Goal: Contribute content: Add original content to the website for others to see

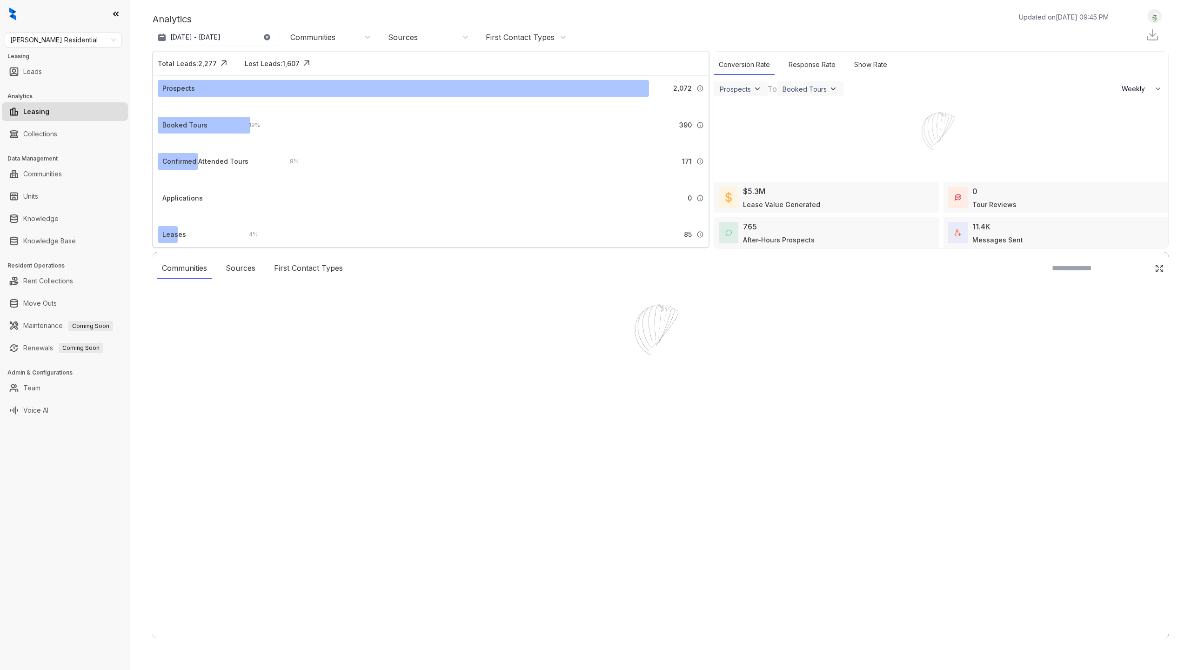
select select "******"
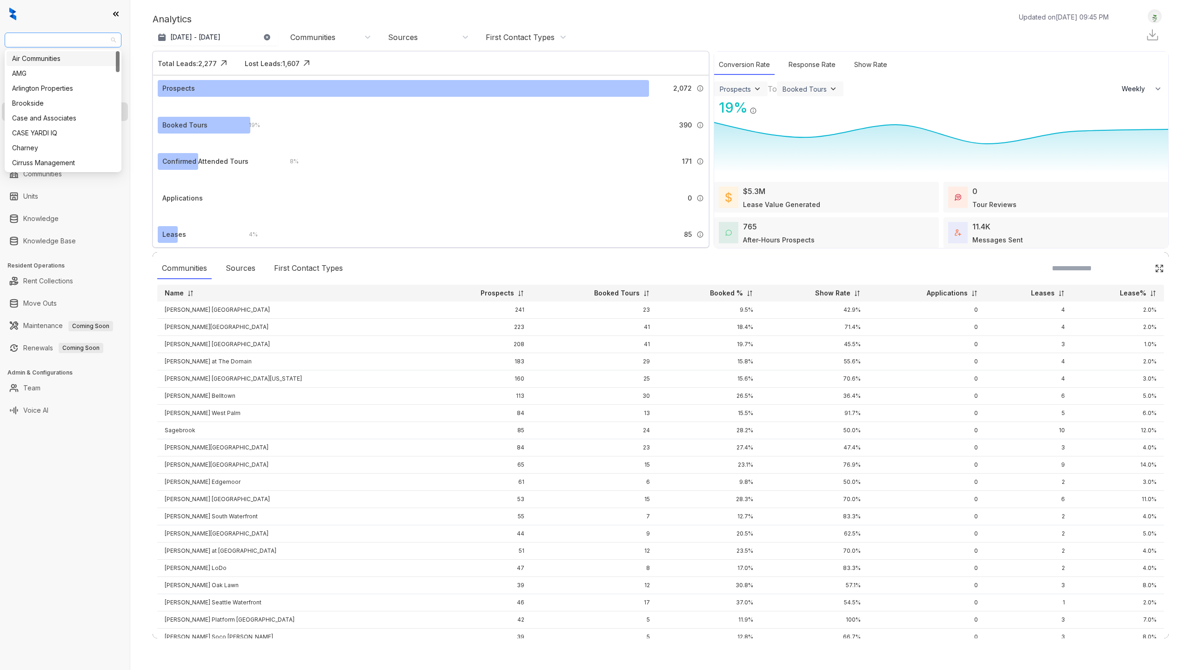
click at [97, 38] on span "[PERSON_NAME] Residential" at bounding box center [63, 40] width 106 height 14
click at [46, 108] on div "Mainstreet [GEOGRAPHIC_DATA]" at bounding box center [63, 109] width 102 height 10
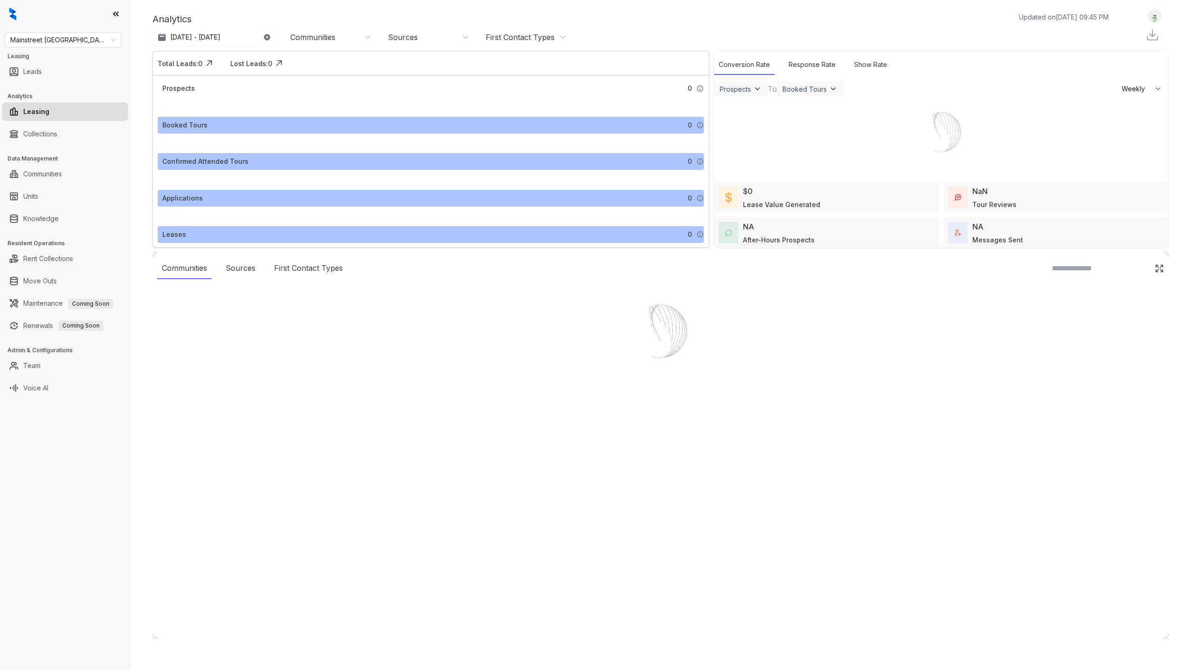
select select "******"
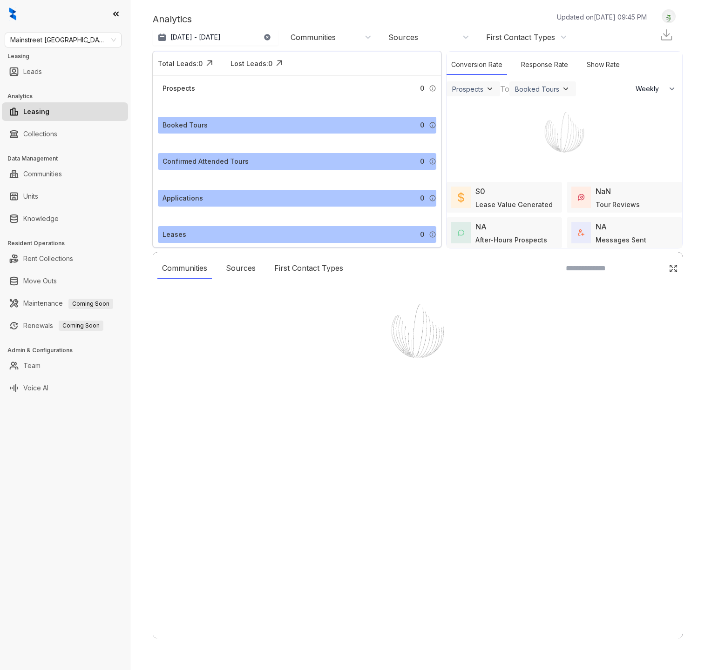
select select "******"
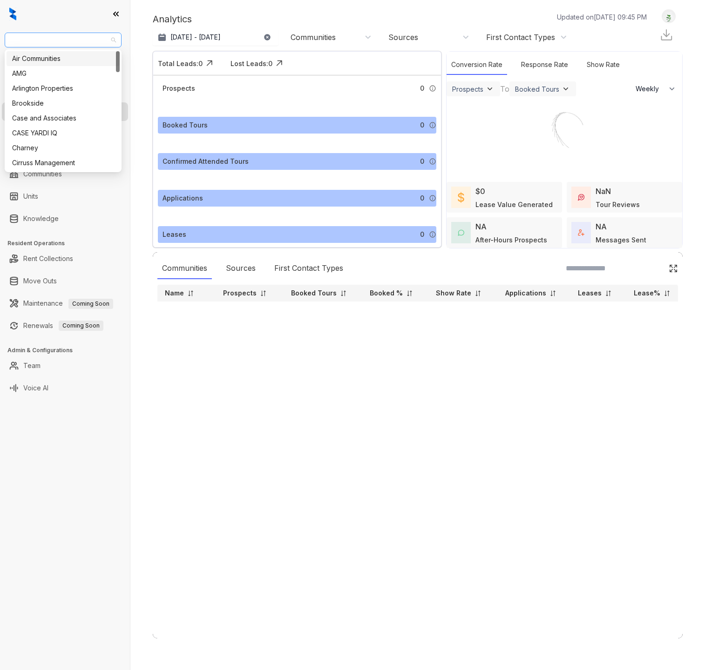
click at [83, 42] on span "Mainstreet [GEOGRAPHIC_DATA]" at bounding box center [63, 40] width 106 height 14
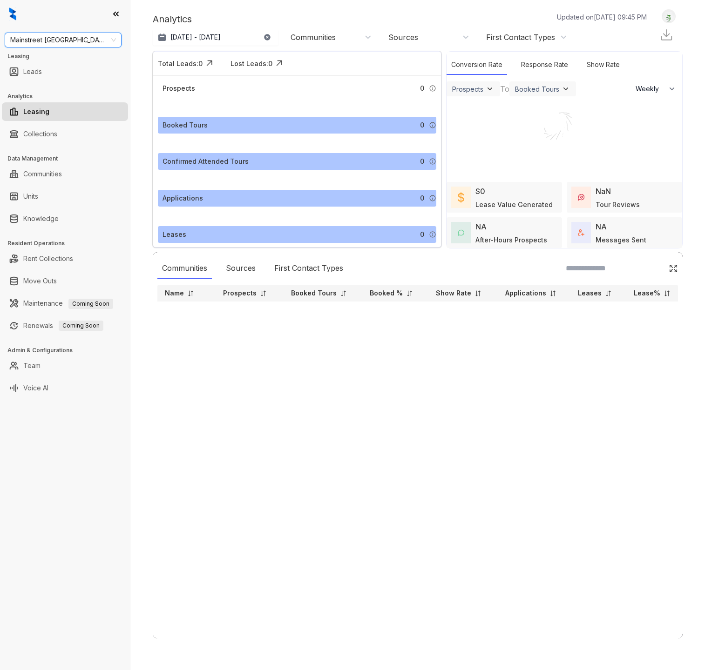
click at [52, 47] on div "Mainstreet [GEOGRAPHIC_DATA]" at bounding box center [63, 40] width 117 height 15
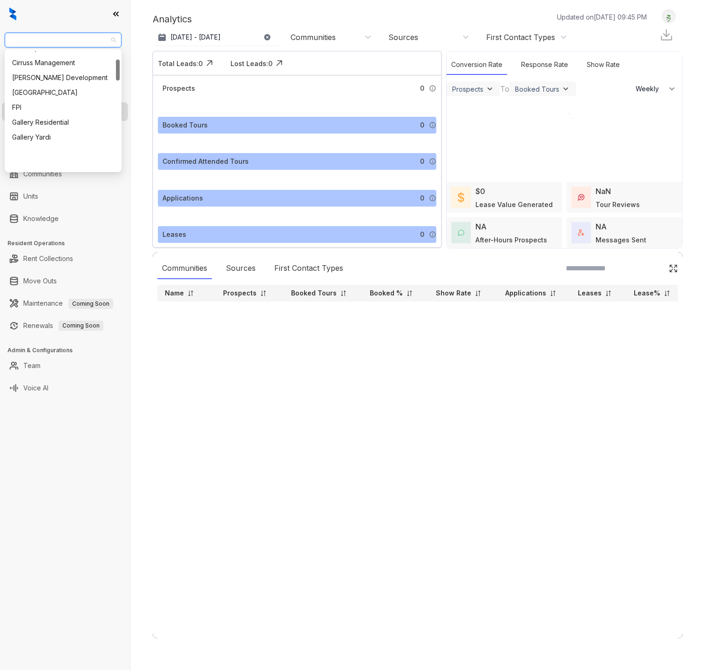
scroll to position [0, 0]
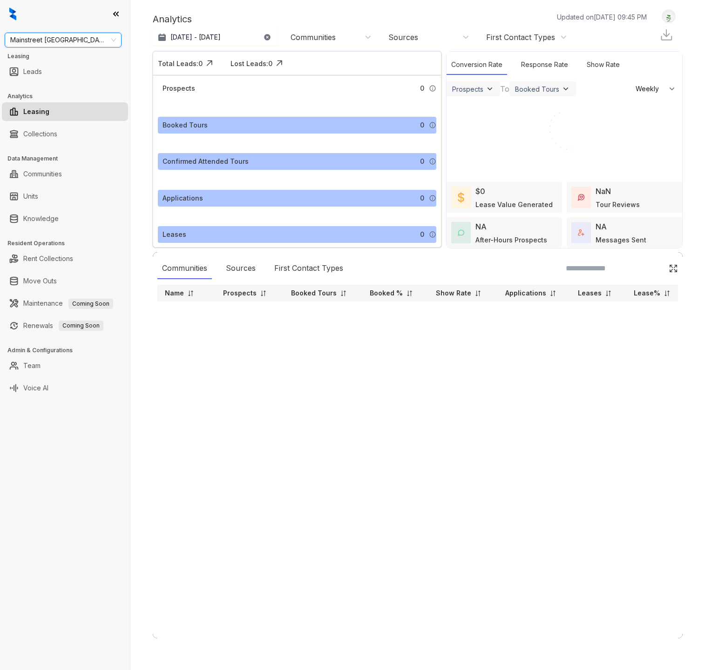
click at [90, 36] on span "Mainstreet [GEOGRAPHIC_DATA]" at bounding box center [63, 40] width 106 height 14
click at [100, 44] on span "Mainstreet [GEOGRAPHIC_DATA]" at bounding box center [63, 40] width 106 height 14
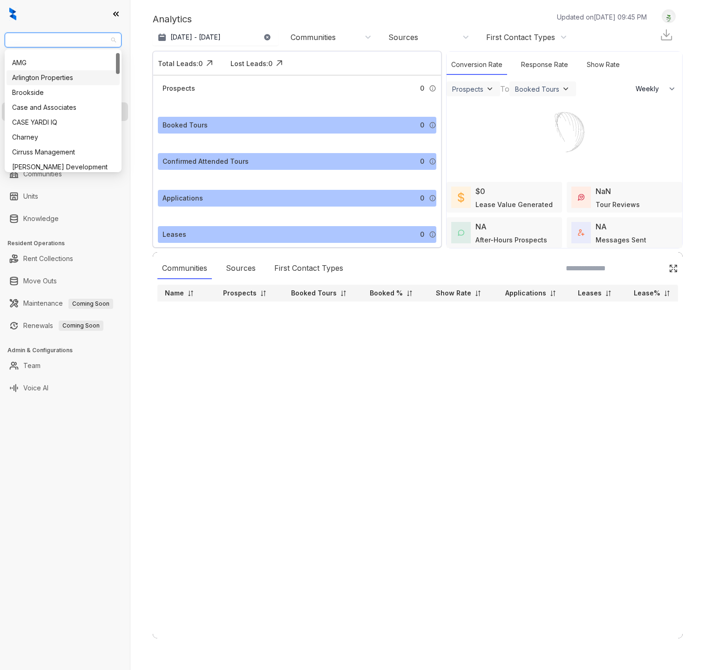
scroll to position [13, 0]
click at [99, 44] on span "Mainstreet [GEOGRAPHIC_DATA]" at bounding box center [63, 40] width 106 height 14
click at [92, 46] on span "Mainstreet Canada" at bounding box center [63, 40] width 106 height 14
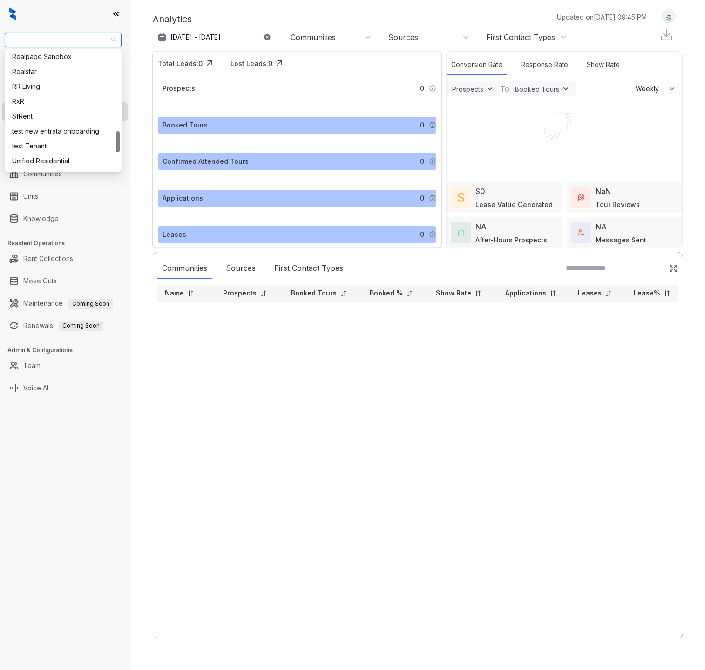
scroll to position [551, 0]
click at [99, 35] on span "Mainstreet Canada" at bounding box center [63, 40] width 106 height 14
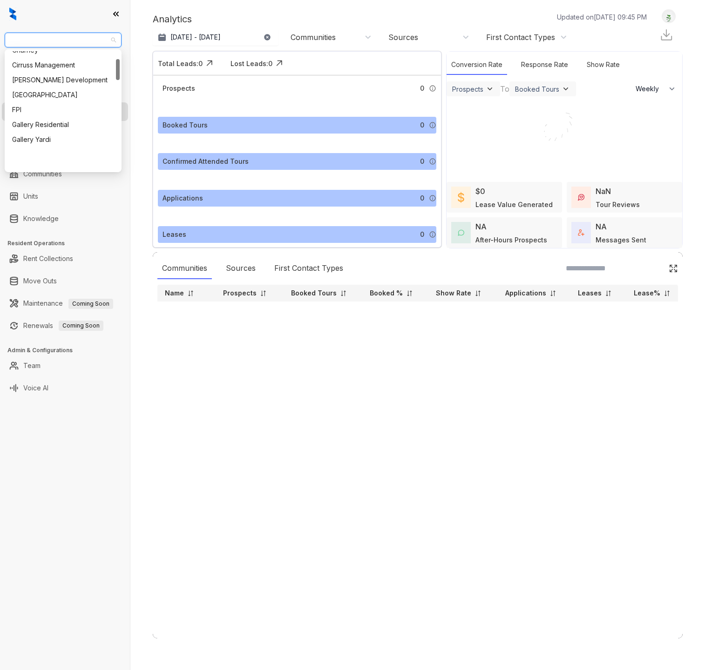
scroll to position [109, 0]
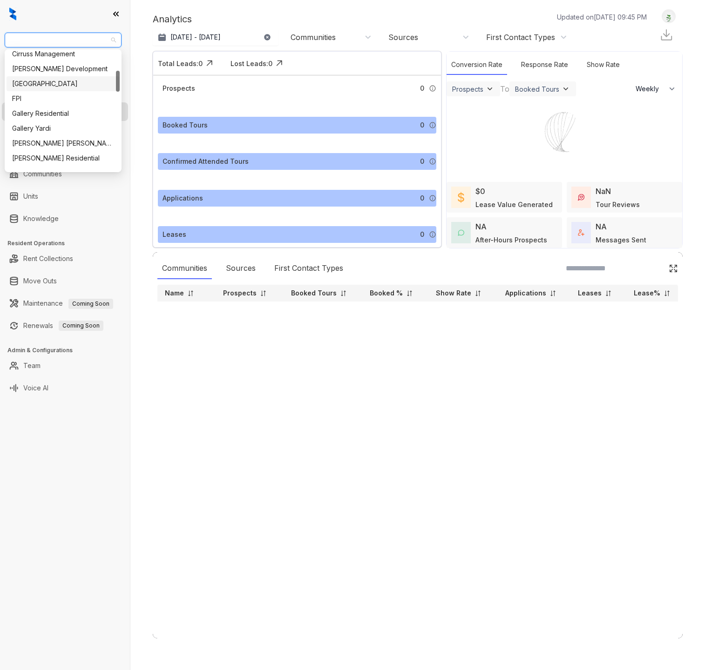
click at [668, 12] on img at bounding box center [668, 17] width 13 height 10
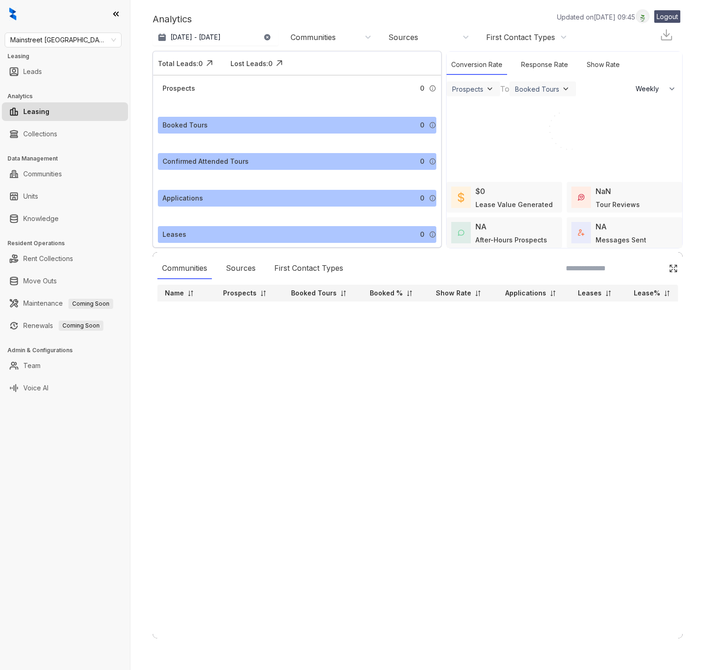
click at [654, 23] on div "Logout" at bounding box center [667, 16] width 26 height 13
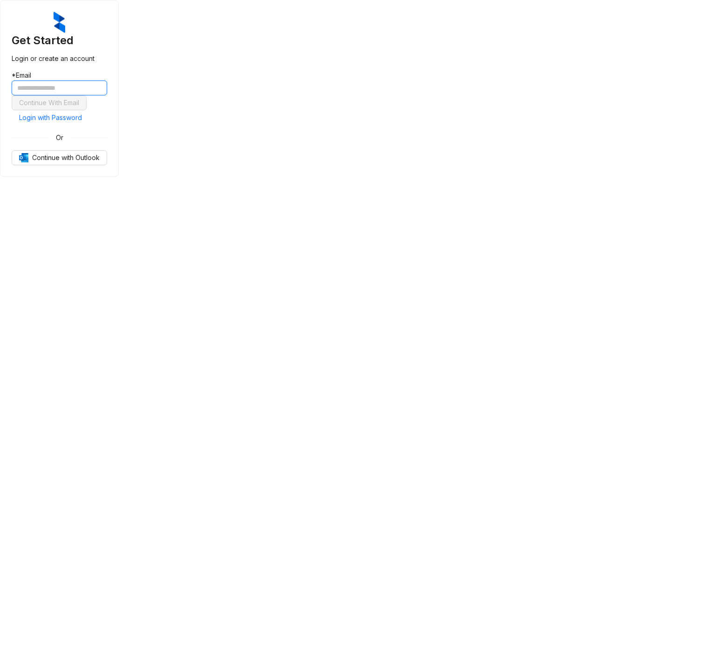
click at [107, 95] on input "text" at bounding box center [59, 88] width 95 height 15
type input "**********"
click at [82, 123] on span "Login with Password" at bounding box center [50, 118] width 63 height 10
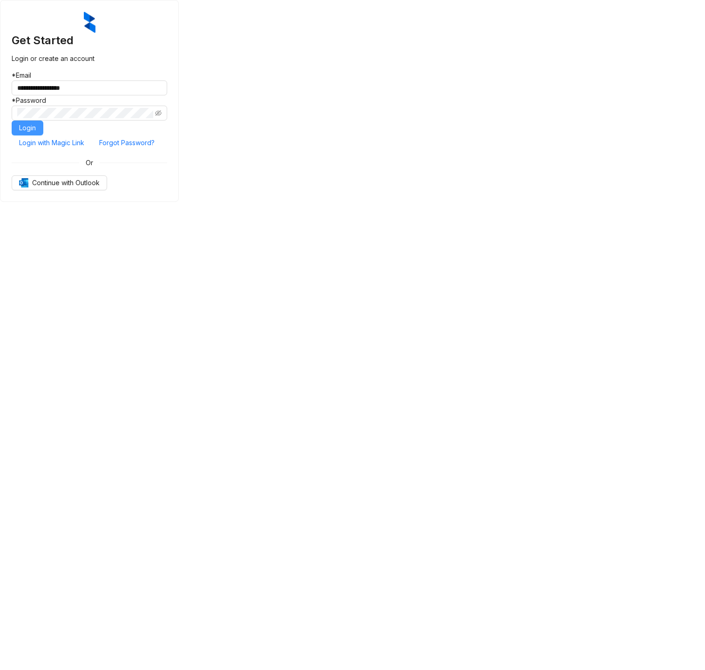
click at [43, 135] on button "Login" at bounding box center [28, 128] width 32 height 15
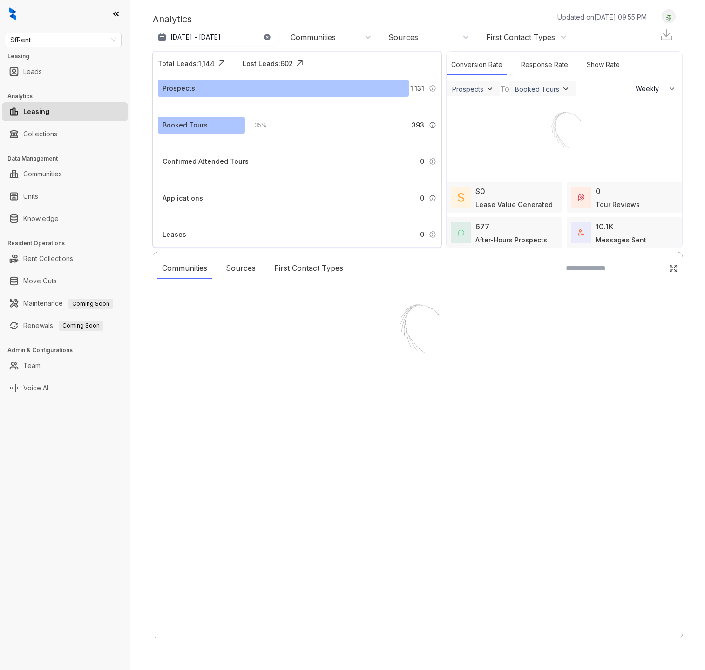
select select "******"
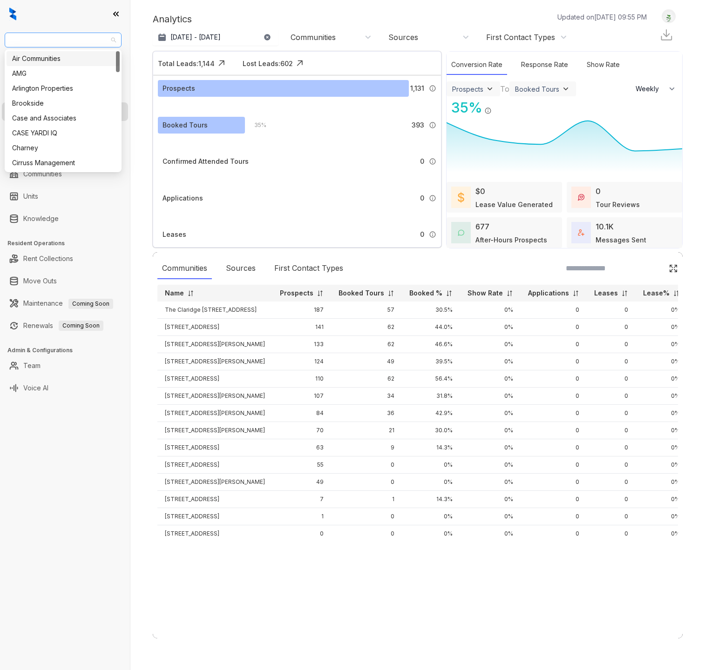
click at [47, 45] on span "SfRent" at bounding box center [63, 40] width 106 height 14
click at [97, 43] on span "SfRent" at bounding box center [63, 40] width 106 height 14
click at [81, 39] on span "SfRent" at bounding box center [63, 40] width 106 height 14
click at [71, 69] on div "AMG" at bounding box center [63, 73] width 102 height 10
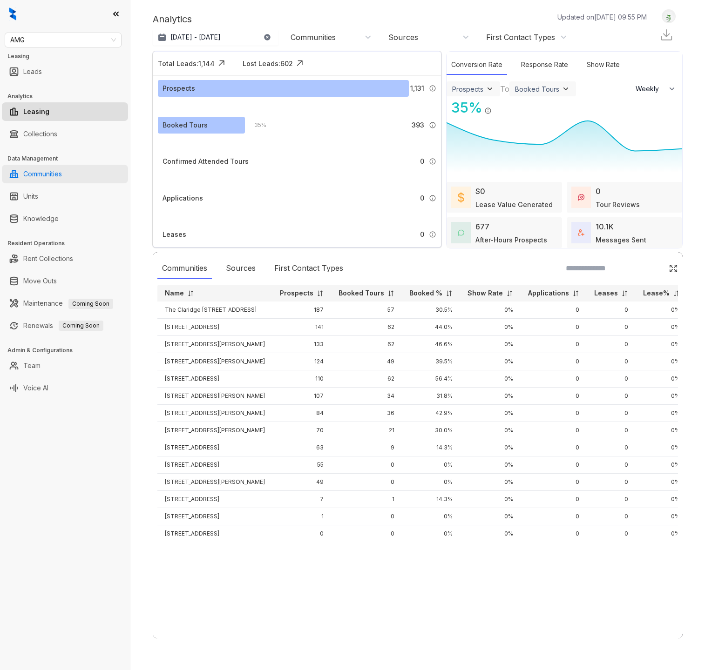
click at [47, 182] on link "Communities" at bounding box center [42, 174] width 39 height 19
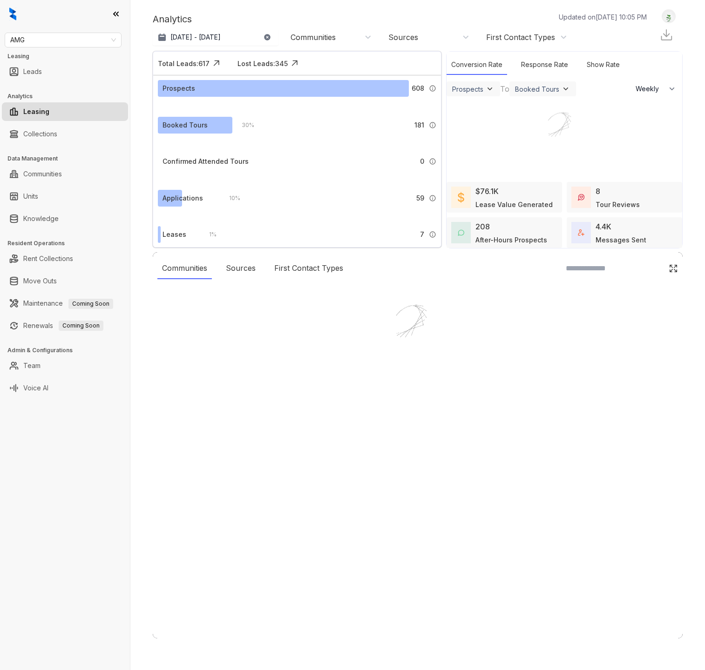
select select "******"
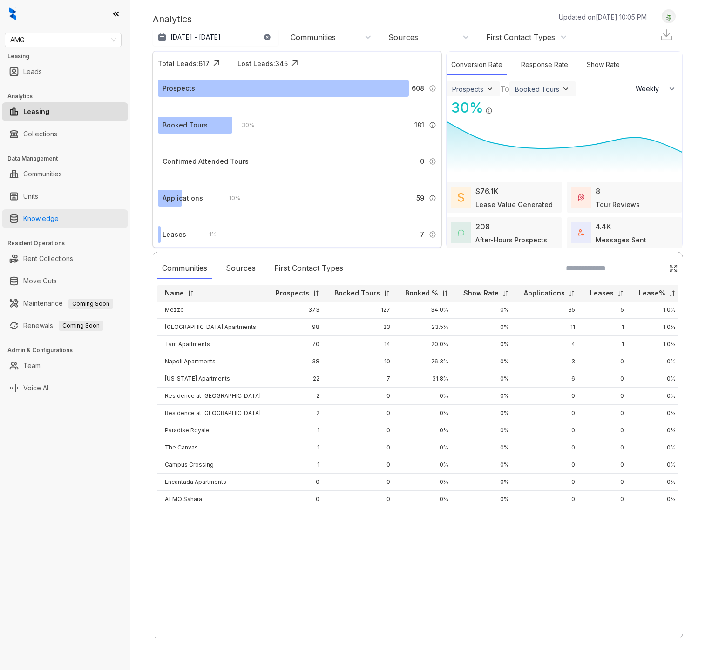
click at [39, 223] on link "Knowledge" at bounding box center [40, 218] width 35 height 19
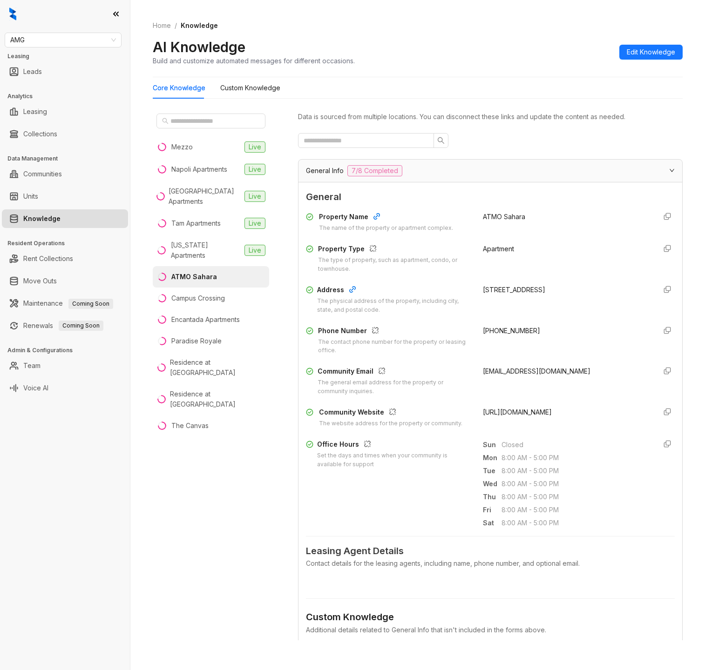
click at [222, 266] on li "ATMO Sahara" at bounding box center [211, 276] width 116 height 21
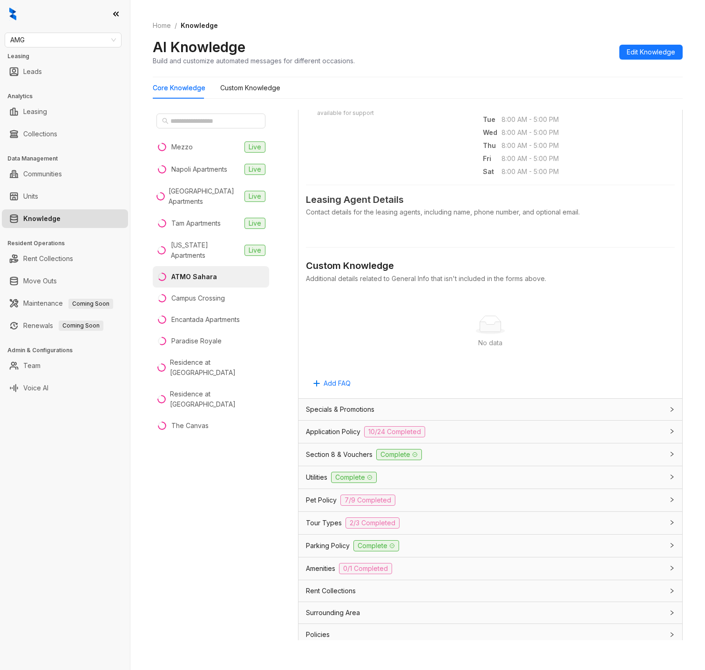
scroll to position [379, 0]
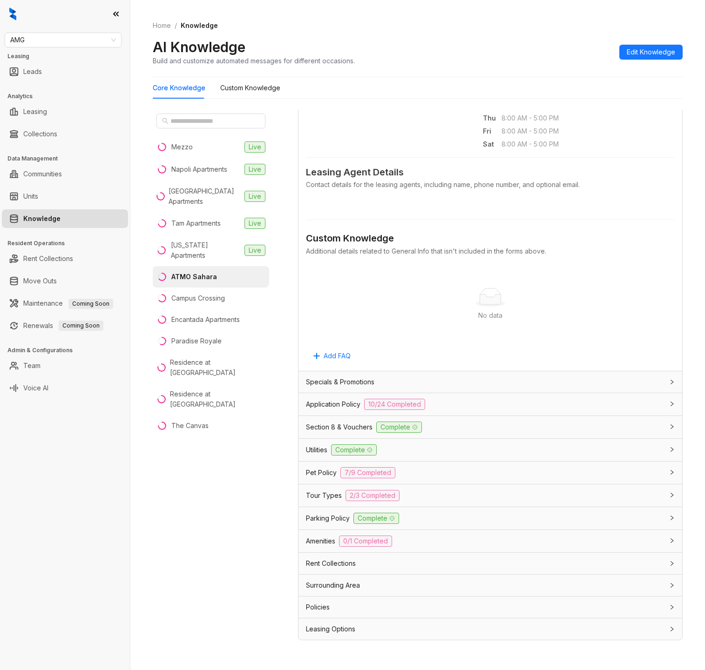
click at [323, 514] on span "Parking Policy" at bounding box center [328, 518] width 44 height 10
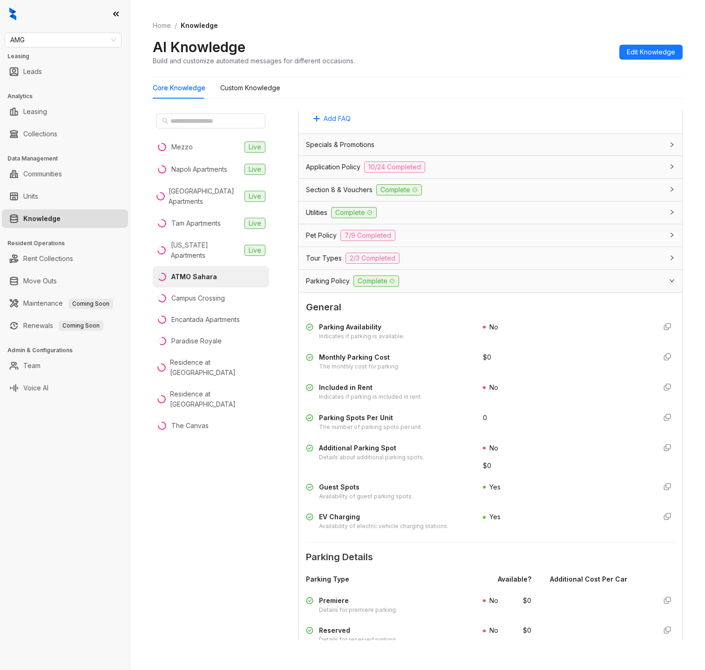
scroll to position [632, 0]
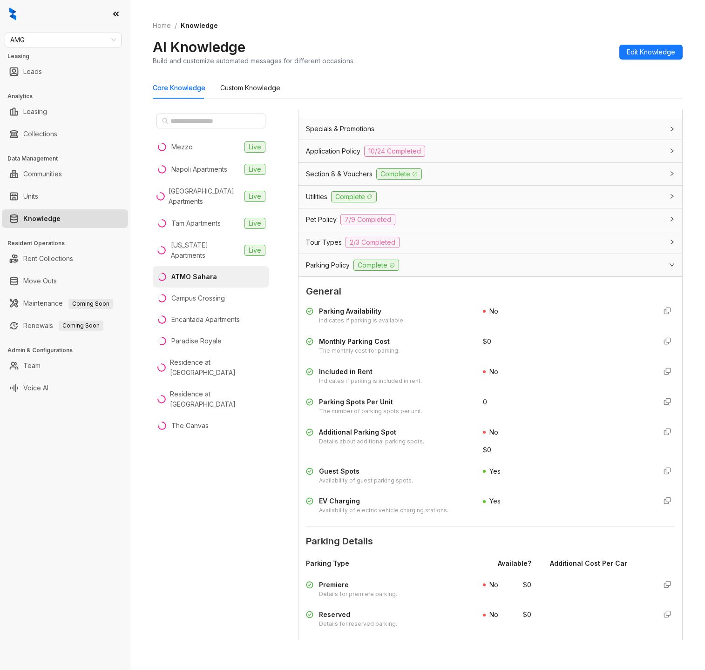
click at [496, 343] on div "$0" at bounding box center [566, 341] width 166 height 10
click at [679, 50] on button "Edit Knowledge" at bounding box center [650, 52] width 63 height 15
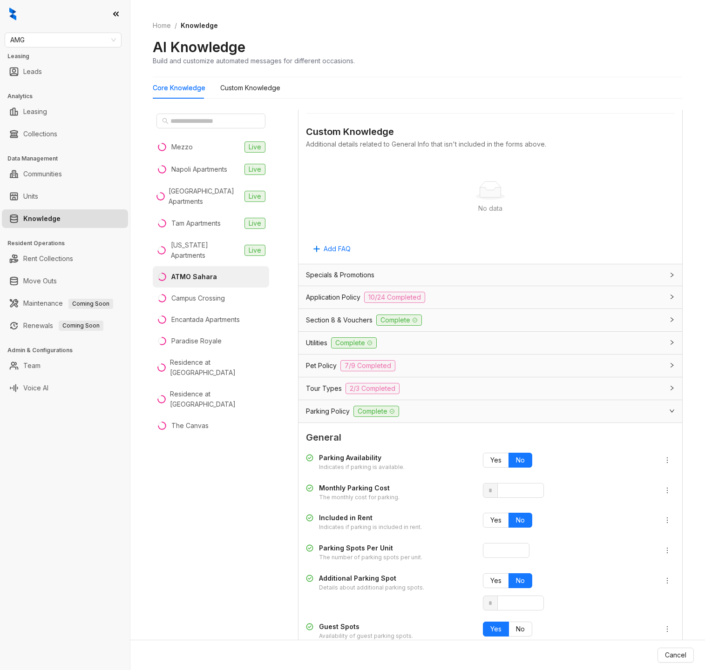
scroll to position [778, 0]
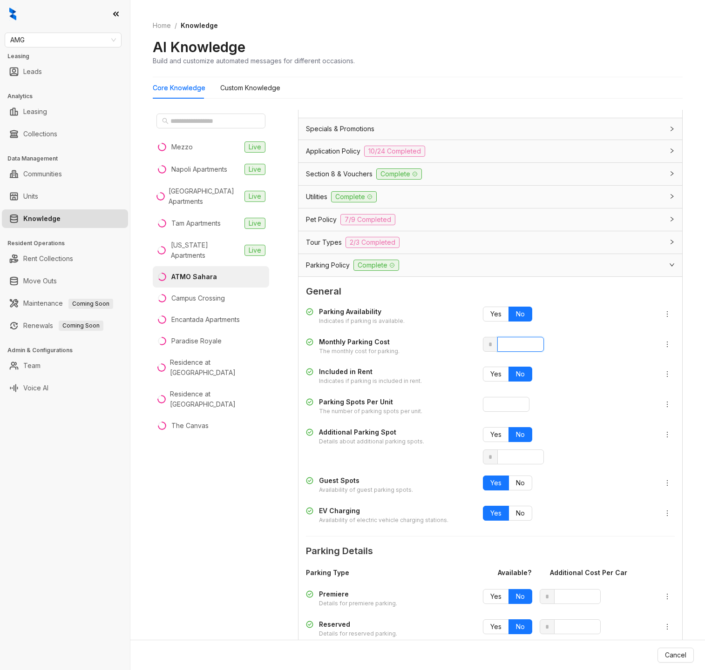
click at [502, 345] on input "*" at bounding box center [520, 344] width 47 height 15
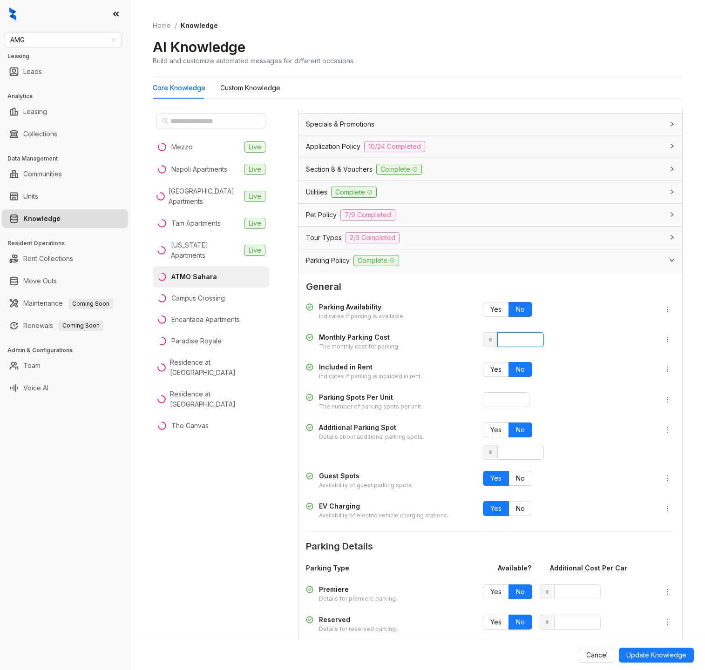
type input "**"
click at [648, 660] on span "Update Knowledge" at bounding box center [656, 655] width 60 height 10
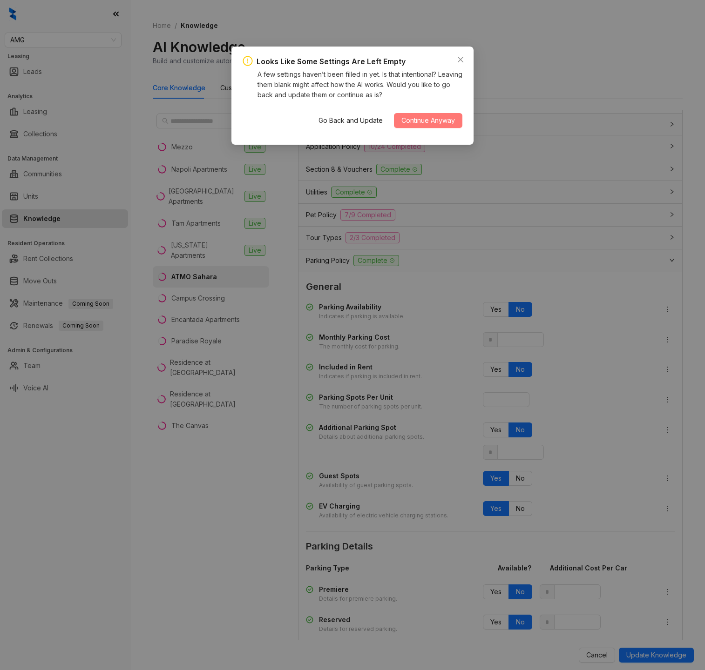
click at [439, 118] on span "Continue Anyway" at bounding box center [428, 120] width 54 height 10
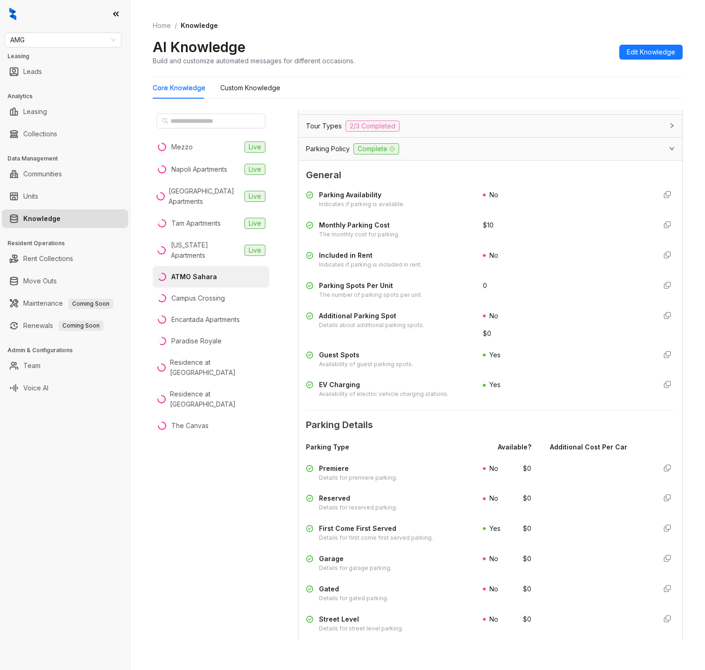
scroll to position [727, 0]
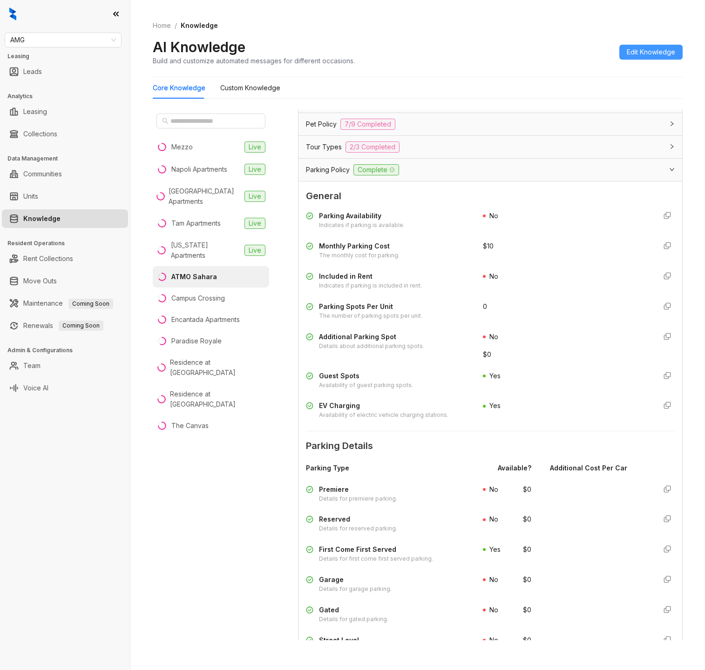
click at [651, 49] on span "Edit Knowledge" at bounding box center [650, 52] width 48 height 10
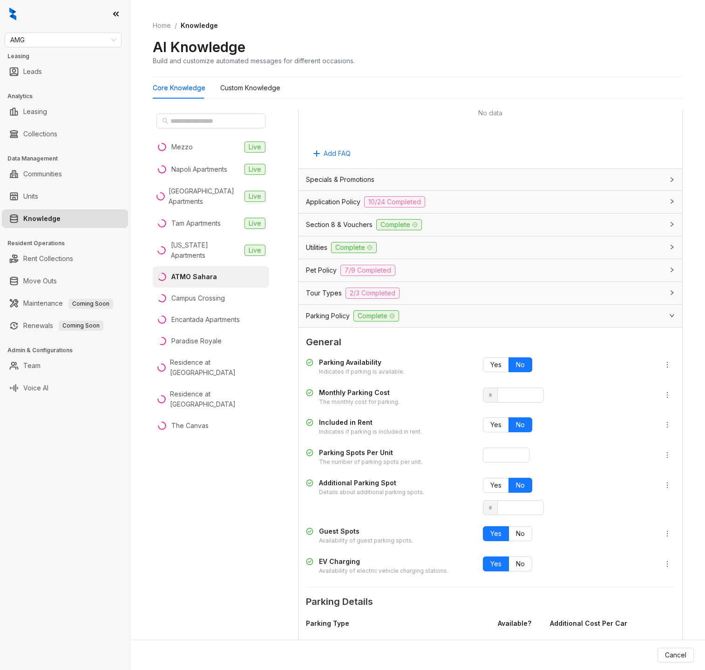
scroll to position [874, 0]
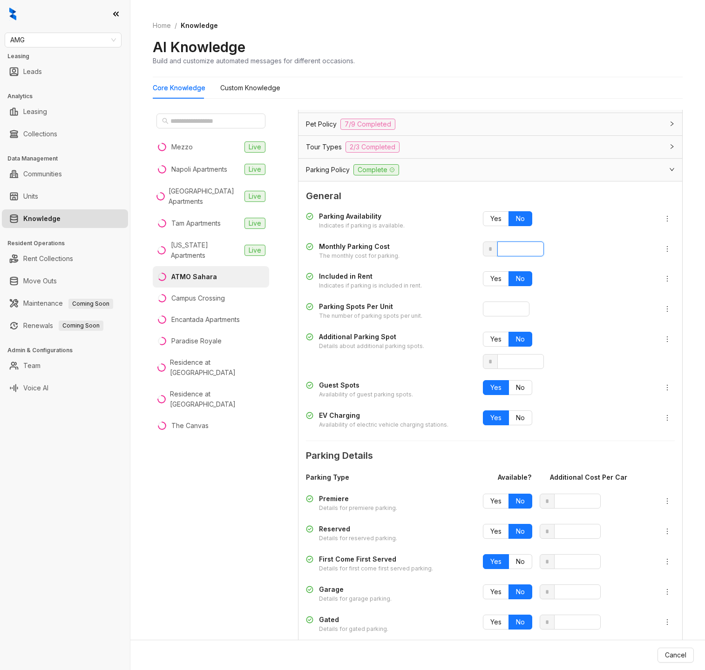
click at [505, 251] on input "**" at bounding box center [520, 249] width 47 height 15
type input "*"
click at [645, 660] on span "Update Knowledge" at bounding box center [656, 655] width 60 height 10
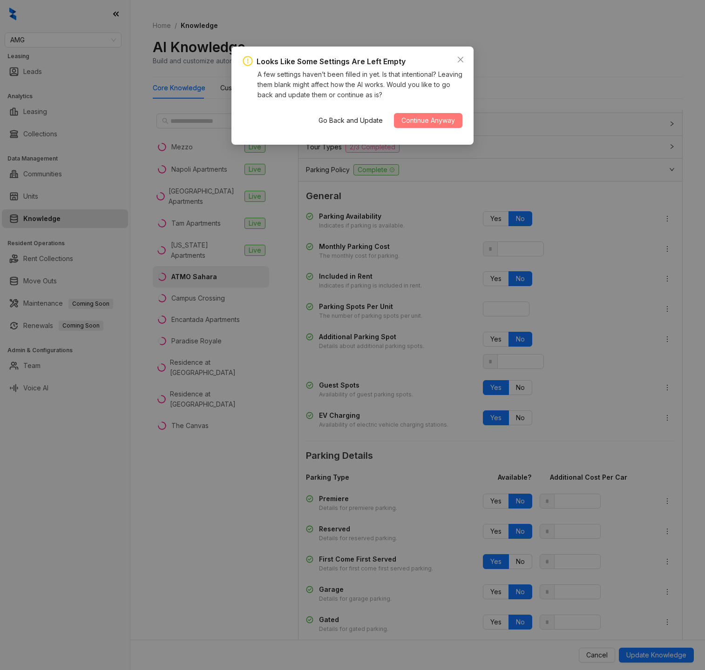
click at [426, 125] on span "Continue Anyway" at bounding box center [428, 120] width 54 height 10
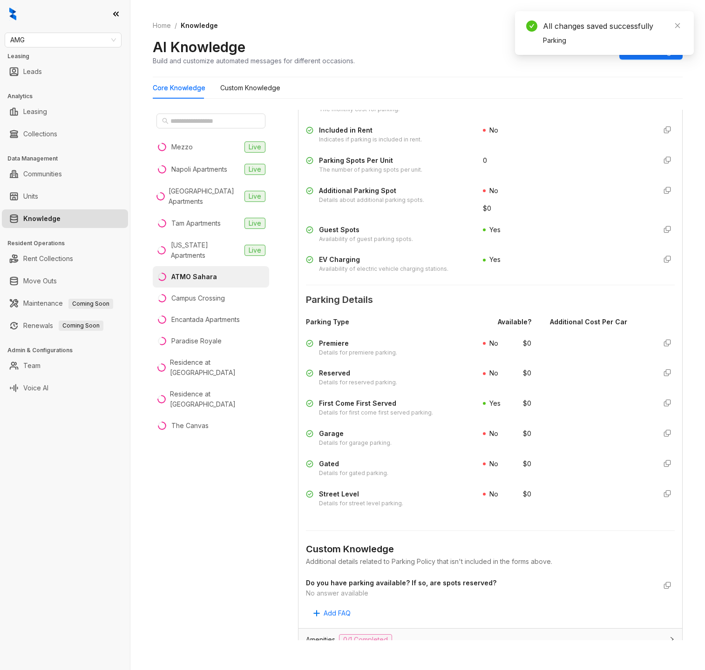
scroll to position [727, 0]
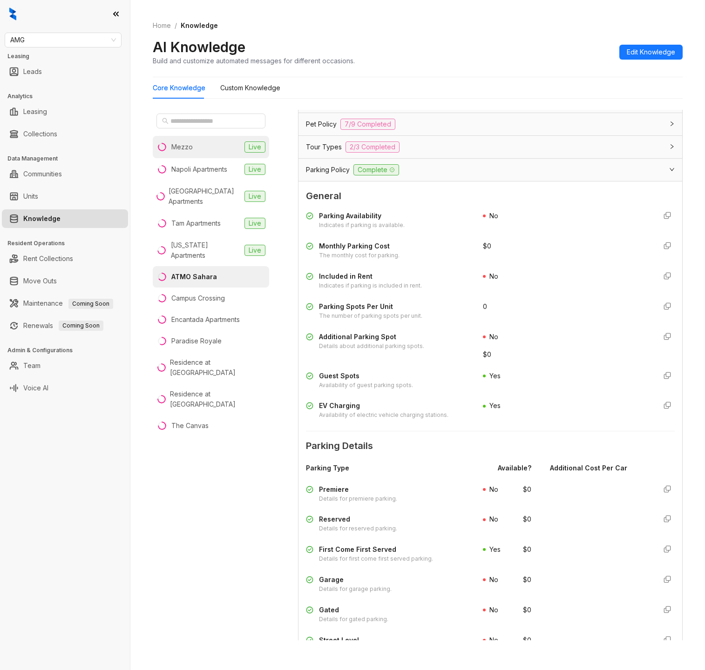
click at [207, 147] on li "Mezzo Live" at bounding box center [211, 147] width 116 height 22
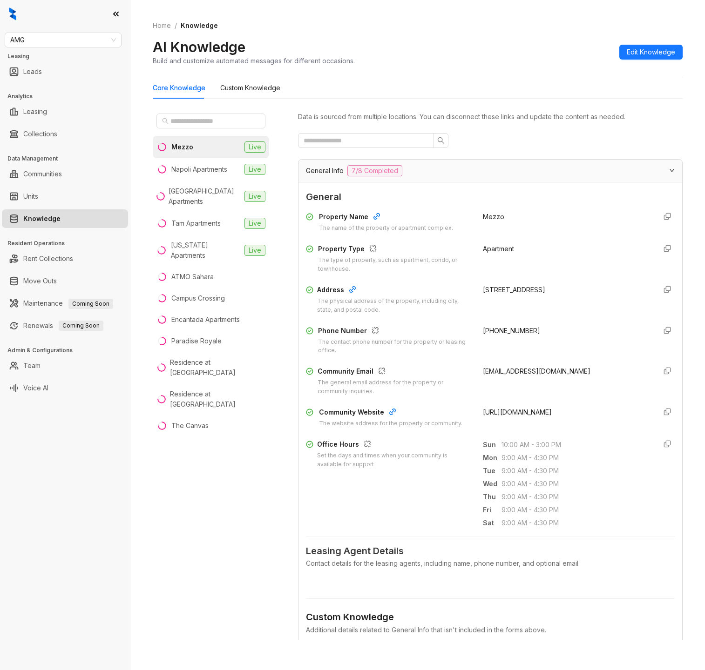
click at [513, 175] on div "General Info 7/8 Completed" at bounding box center [484, 170] width 357 height 11
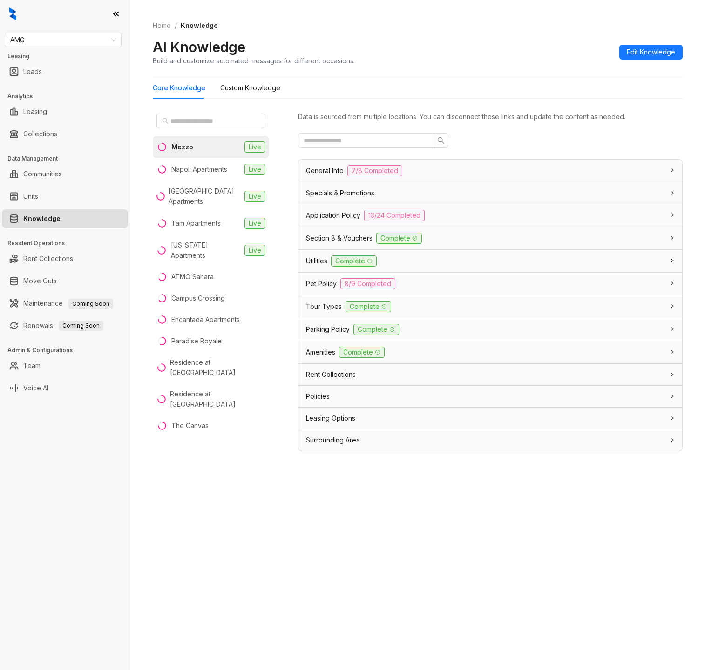
click at [324, 327] on span "Parking Policy" at bounding box center [328, 329] width 44 height 10
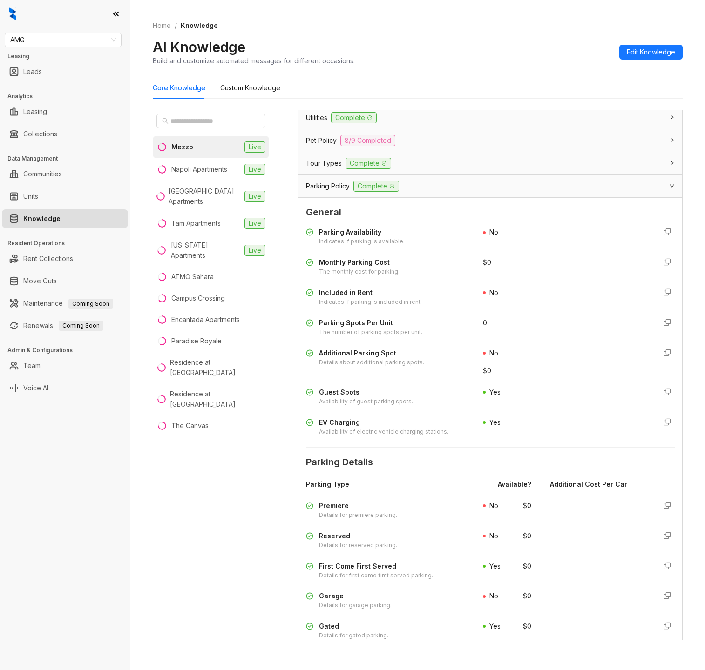
scroll to position [146, 0]
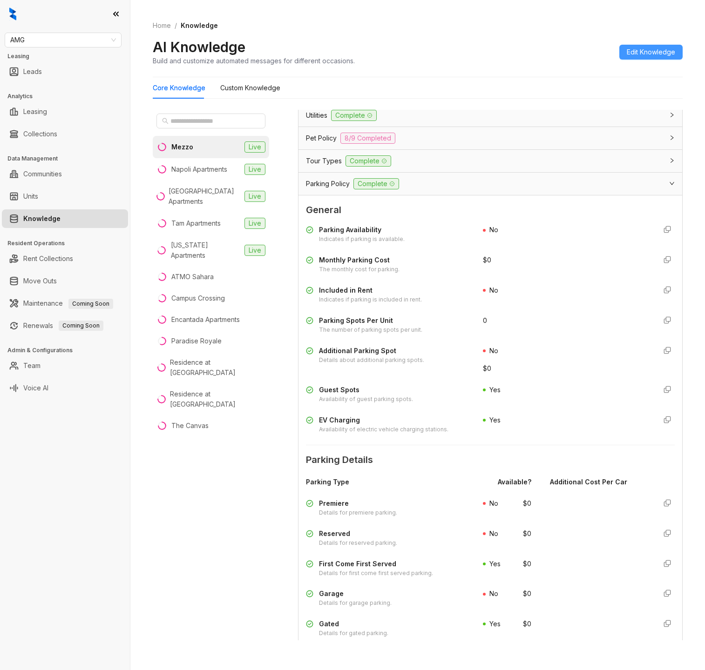
click at [660, 59] on button "Edit Knowledge" at bounding box center [650, 52] width 63 height 15
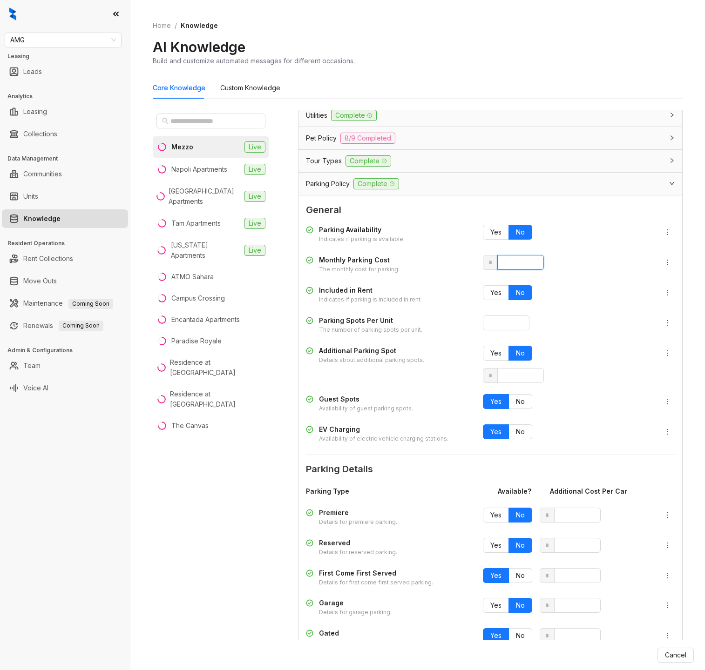
click at [503, 266] on input "*" at bounding box center [520, 262] width 47 height 15
type input "**"
click at [504, 322] on input "*" at bounding box center [506, 323] width 47 height 15
type input "*"
click at [502, 375] on input "*" at bounding box center [520, 375] width 47 height 15
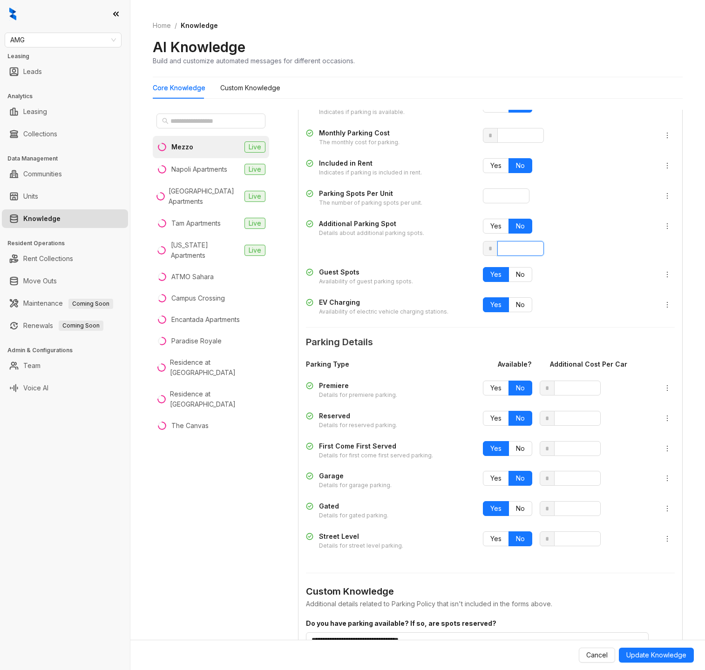
scroll to position [302, 0]
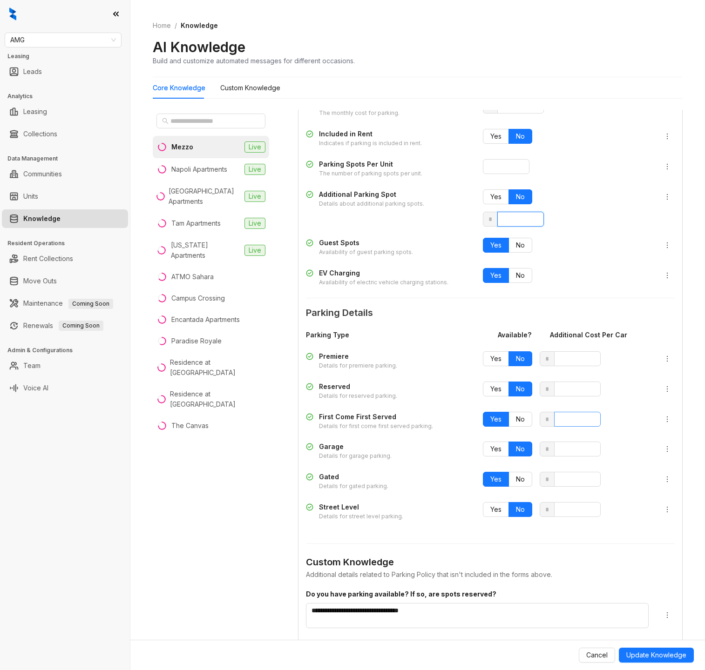
type input "**"
click at [556, 416] on input "*" at bounding box center [577, 419] width 47 height 15
type input "**"
click at [559, 480] on input "*" at bounding box center [577, 479] width 47 height 15
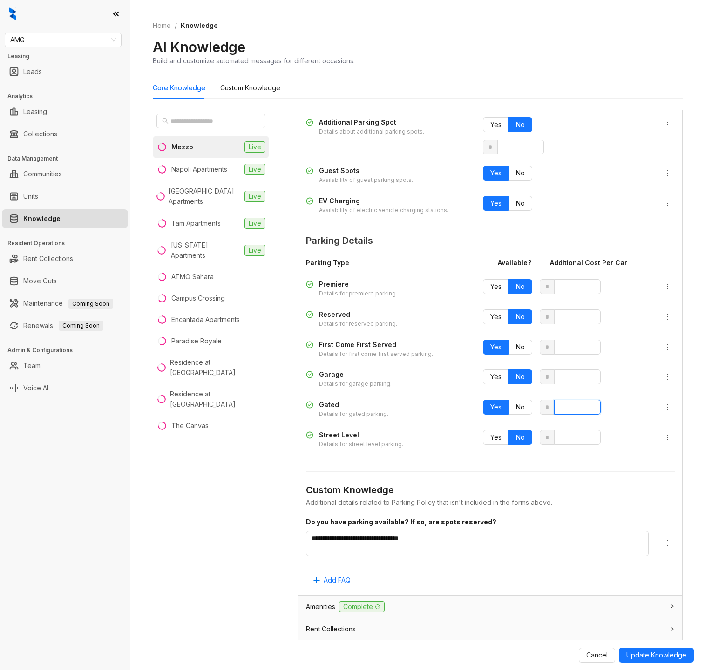
scroll to position [367, 0]
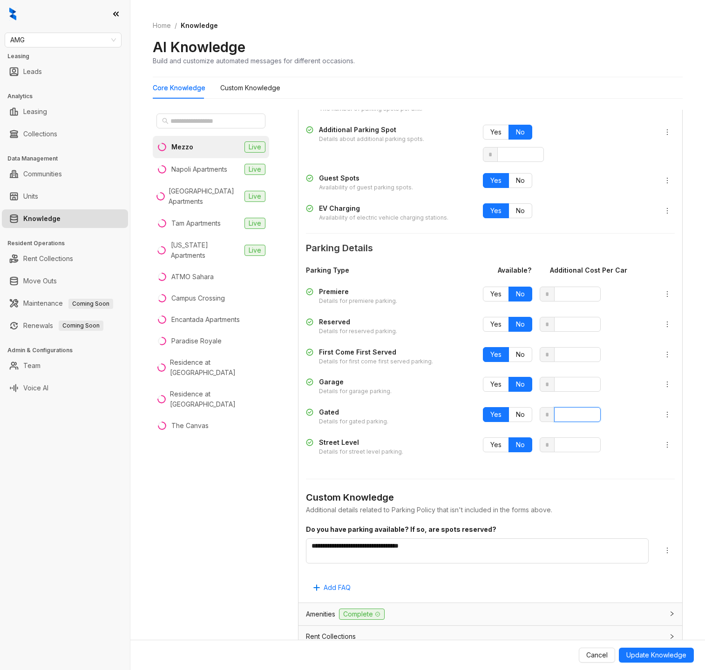
type input "**"
click at [680, 653] on span "Update Knowledge" at bounding box center [656, 655] width 60 height 10
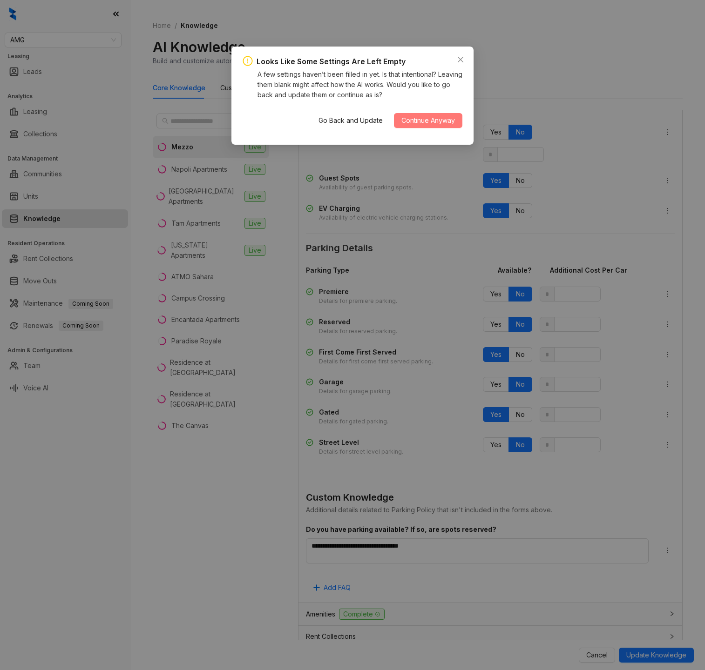
click at [420, 121] on span "Continue Anyway" at bounding box center [428, 120] width 54 height 10
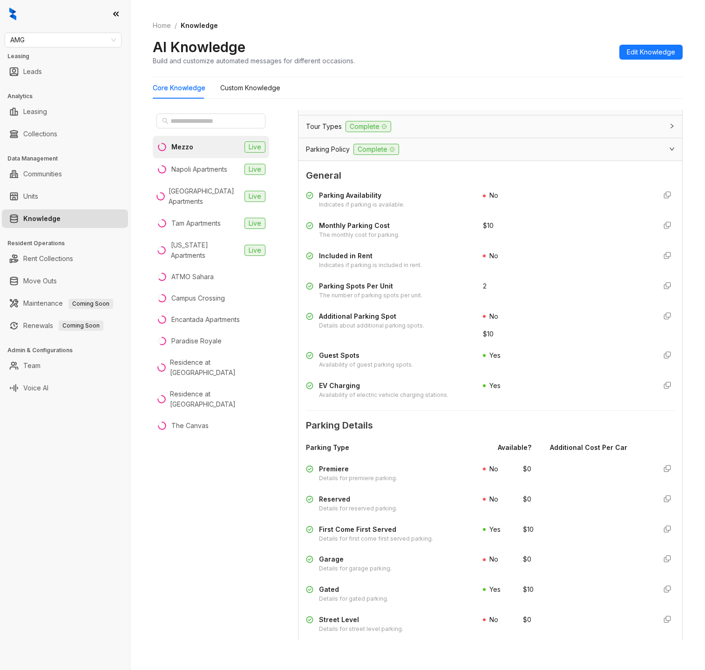
scroll to position [179, 0]
click at [632, 56] on span "Edit Knowledge" at bounding box center [650, 52] width 48 height 10
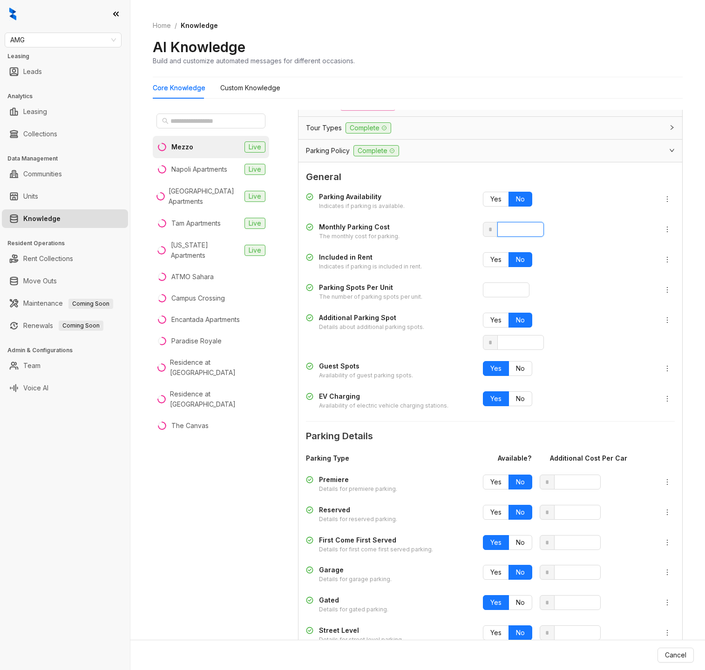
click at [504, 231] on input "**" at bounding box center [520, 229] width 47 height 15
type input "*"
click at [505, 296] on input "*" at bounding box center [506, 289] width 47 height 15
type input "*"
click at [506, 339] on input "**" at bounding box center [520, 342] width 47 height 15
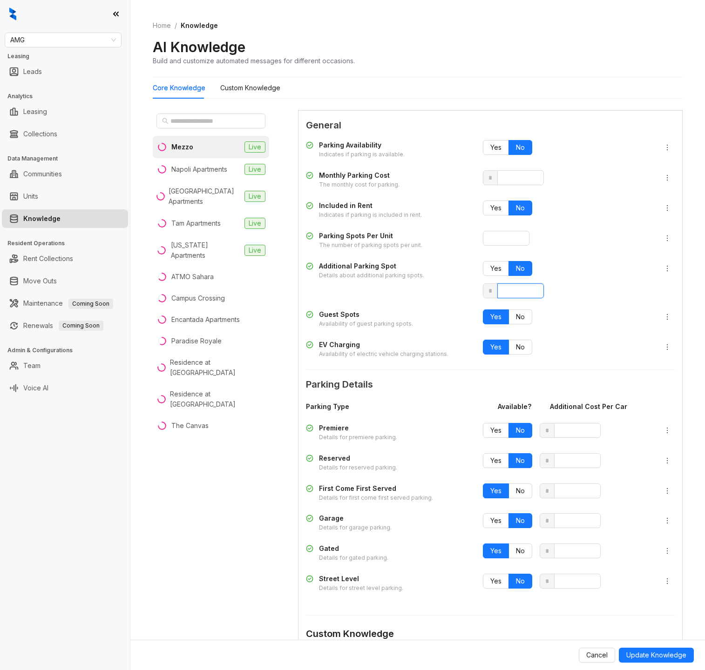
scroll to position [257, 0]
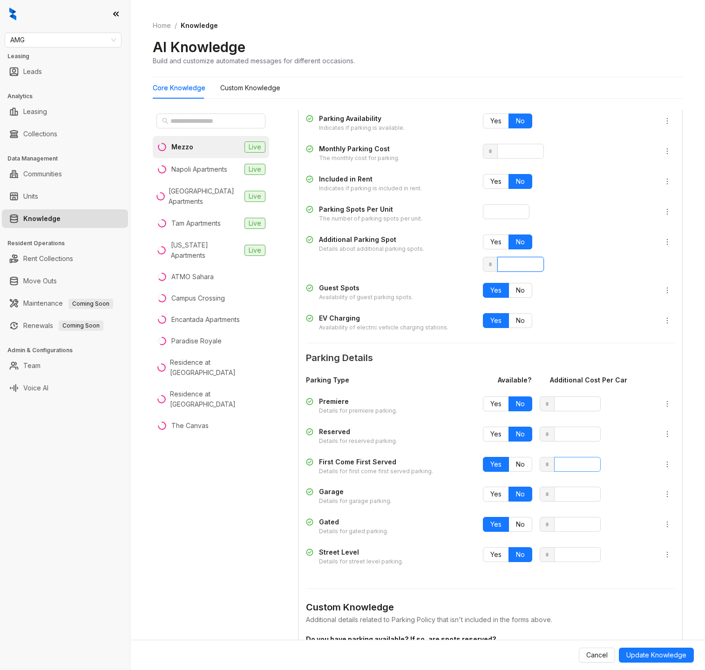
type input "*"
click at [563, 466] on input "**" at bounding box center [577, 464] width 47 height 15
type input "*"
click at [563, 524] on input "**" at bounding box center [577, 524] width 47 height 15
type input "*"
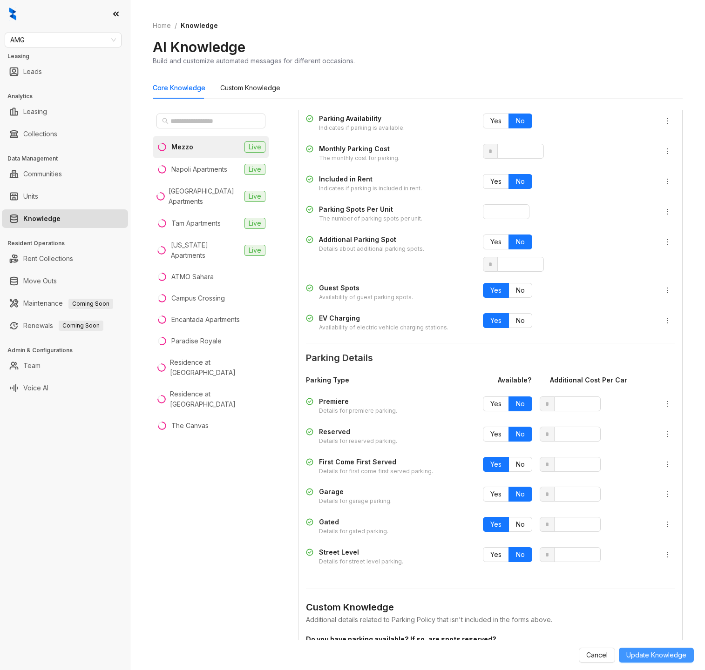
click at [656, 655] on span "Update Knowledge" at bounding box center [656, 655] width 60 height 10
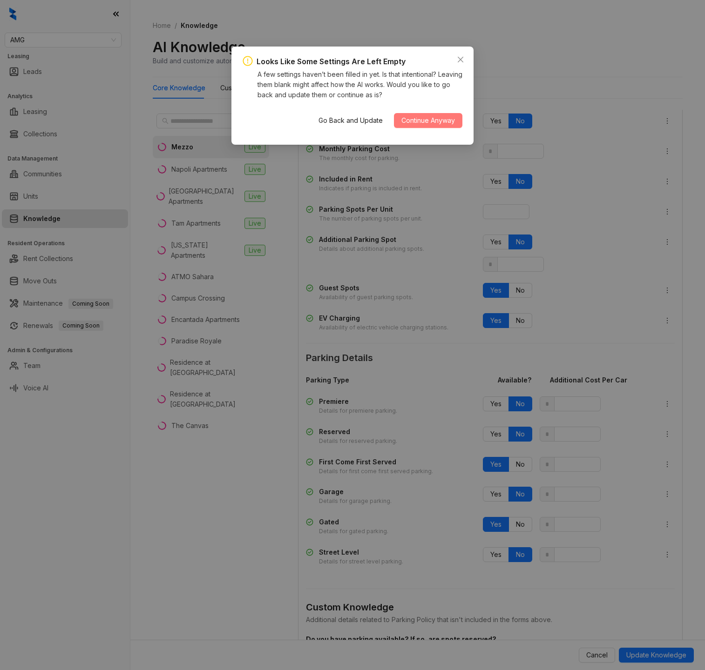
click at [438, 120] on span "Continue Anyway" at bounding box center [428, 120] width 54 height 10
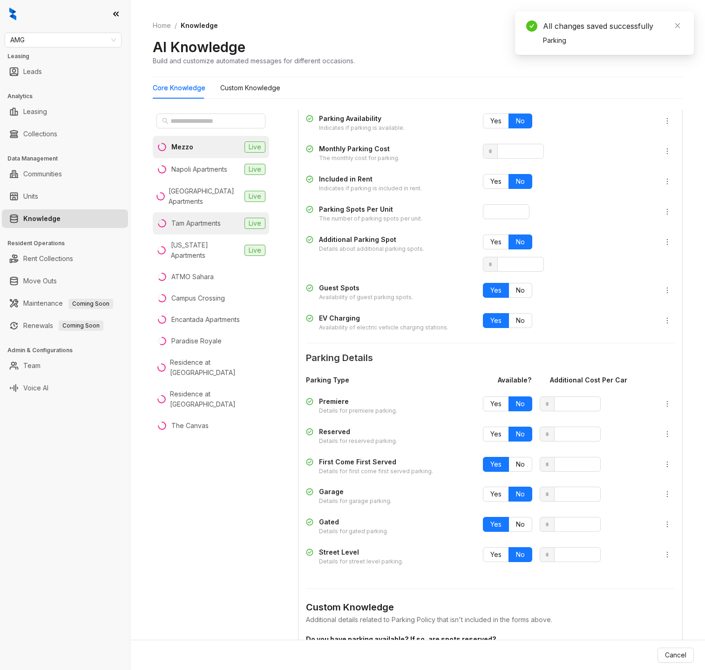
click at [185, 231] on li "Tam Apartments Live" at bounding box center [211, 223] width 116 height 22
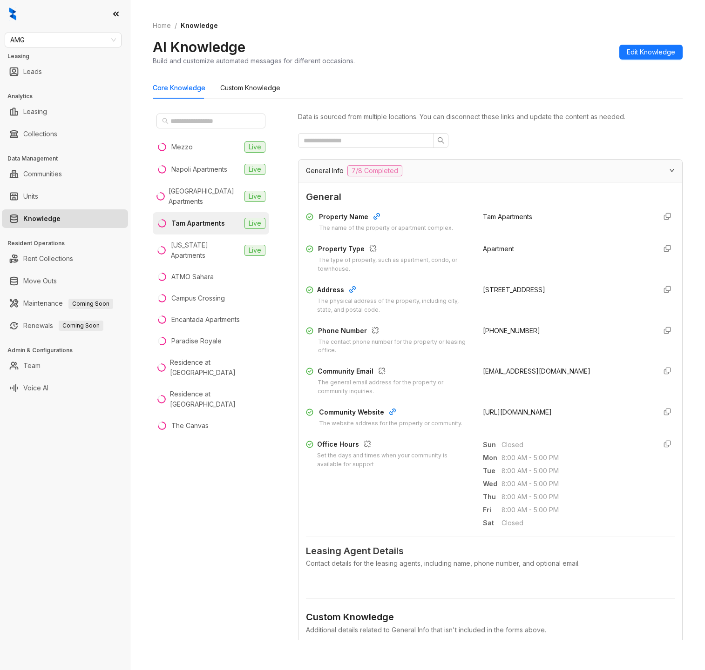
click at [438, 173] on div "General Info 7/8 Completed" at bounding box center [484, 170] width 357 height 11
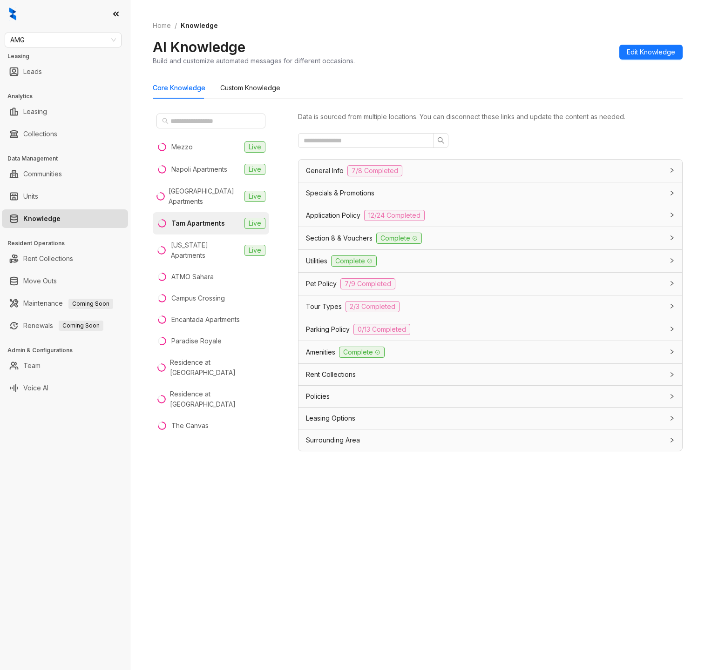
click at [323, 328] on span "Parking Policy" at bounding box center [328, 329] width 44 height 10
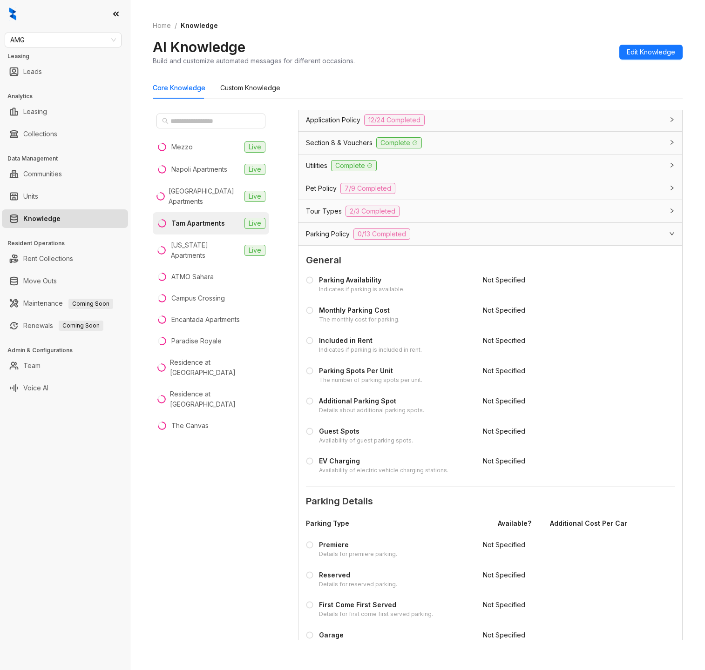
scroll to position [106, 0]
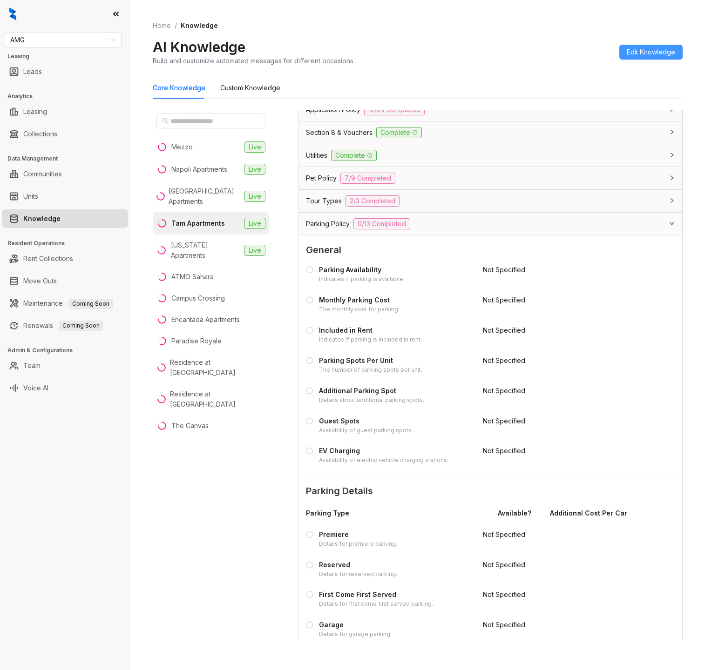
click at [657, 51] on span "Edit Knowledge" at bounding box center [650, 52] width 48 height 10
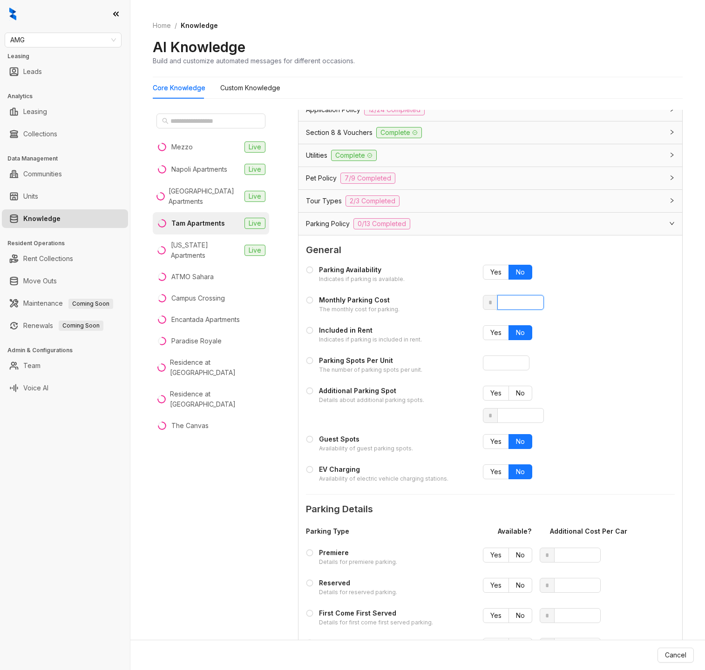
click at [518, 308] on input "number" at bounding box center [520, 302] width 47 height 15
type input "**"
click at [515, 359] on input "number" at bounding box center [506, 363] width 47 height 15
type input "*"
click at [497, 276] on span "Yes" at bounding box center [495, 272] width 11 height 8
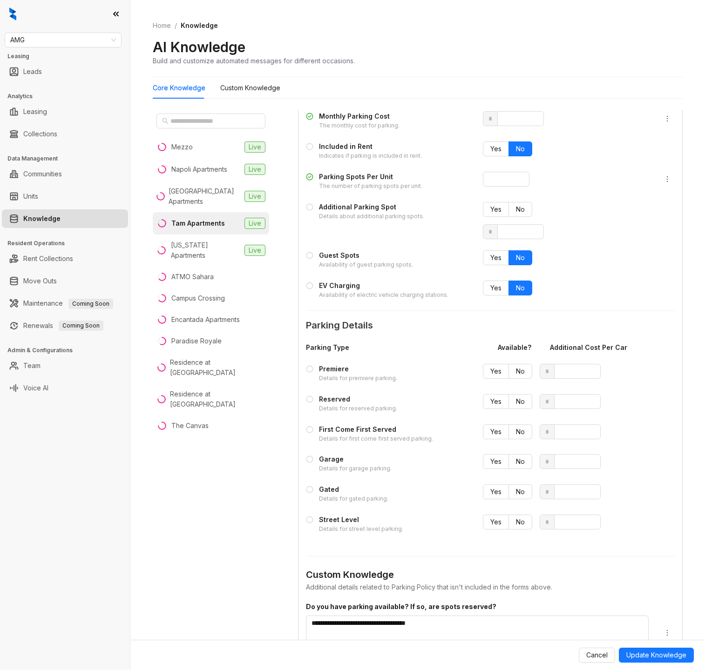
scroll to position [290, 0]
click at [528, 374] on label "No" at bounding box center [520, 370] width 23 height 15
click at [526, 398] on label "No" at bounding box center [520, 400] width 23 height 15
click at [493, 434] on span "Yes" at bounding box center [495, 431] width 11 height 8
click at [516, 462] on span "No" at bounding box center [520, 461] width 9 height 8
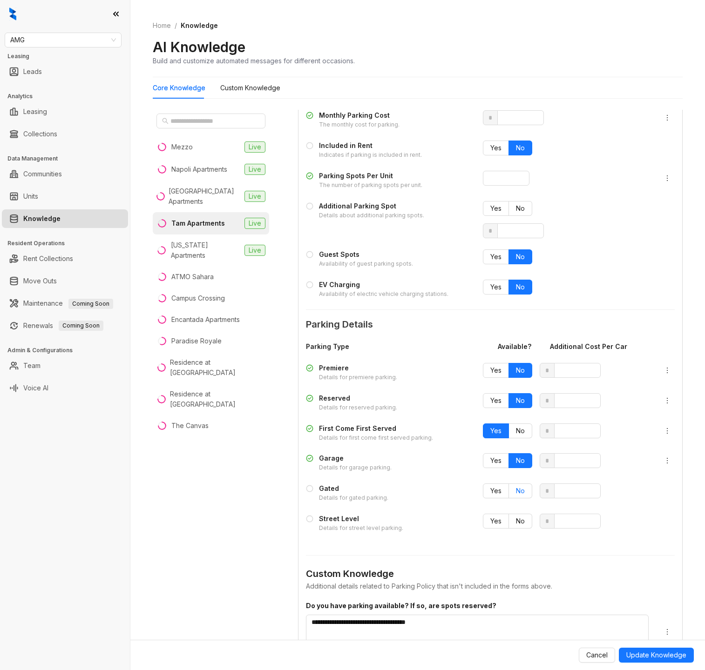
click at [519, 488] on span "No" at bounding box center [520, 491] width 9 height 8
click at [496, 492] on span "Yes" at bounding box center [495, 491] width 11 height 8
click at [524, 524] on span "No" at bounding box center [520, 521] width 9 height 8
click at [668, 652] on span "Update Knowledge" at bounding box center [656, 655] width 60 height 10
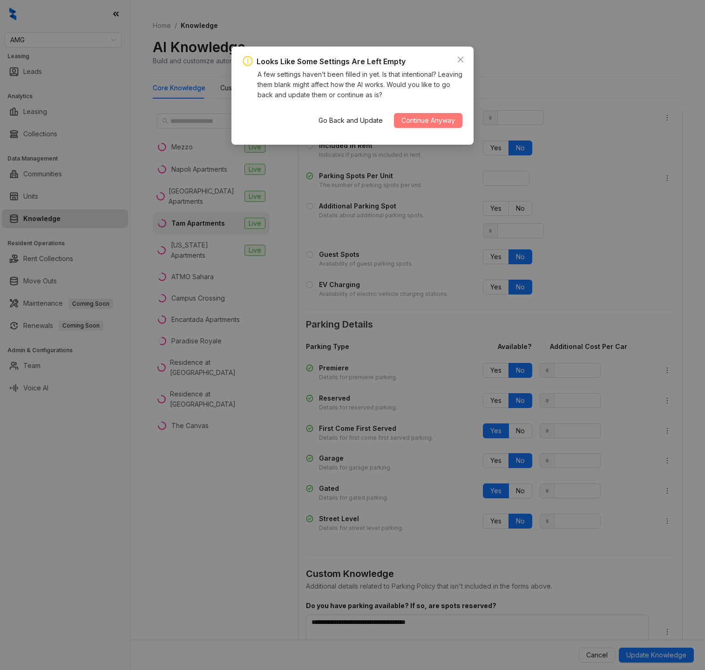
click at [430, 122] on span "Continue Anyway" at bounding box center [428, 120] width 54 height 10
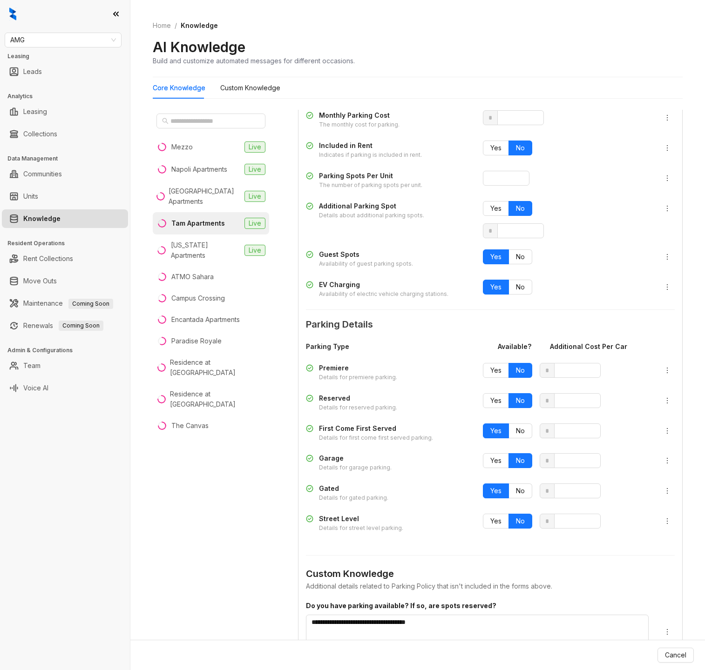
type input "*"
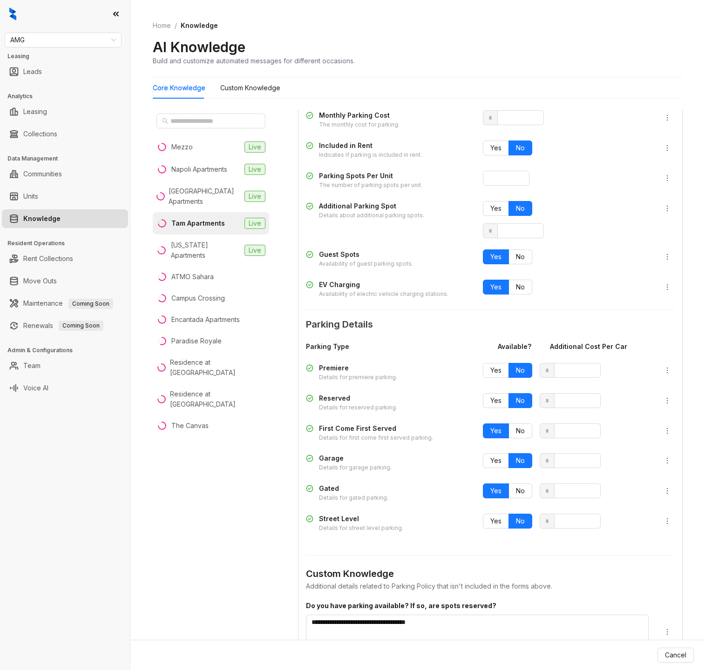
type input "*"
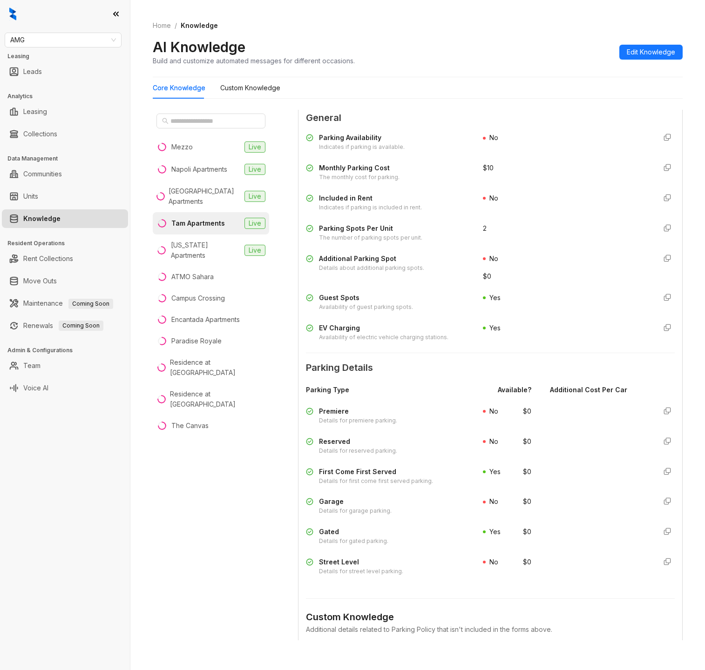
scroll to position [237, 0]
click at [210, 150] on li "Mezzo Live" at bounding box center [211, 147] width 116 height 22
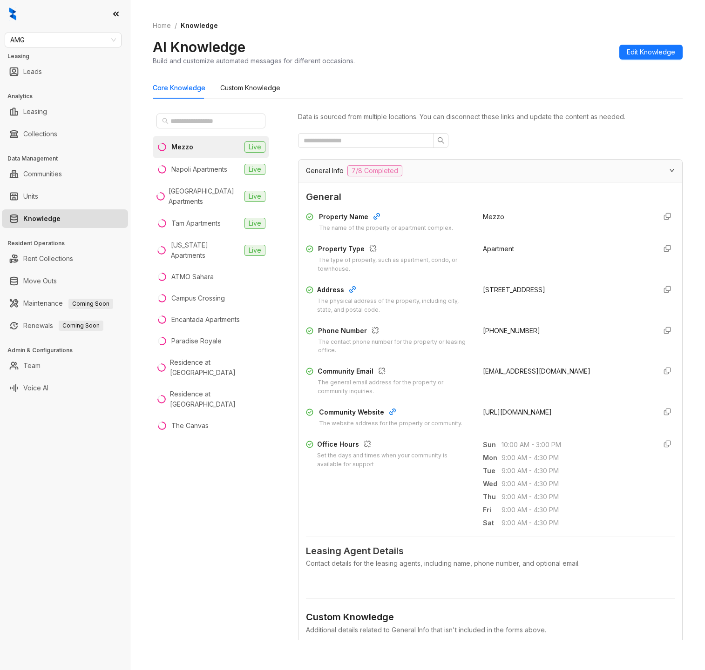
click at [330, 168] on span "General Info" at bounding box center [325, 171] width 38 height 10
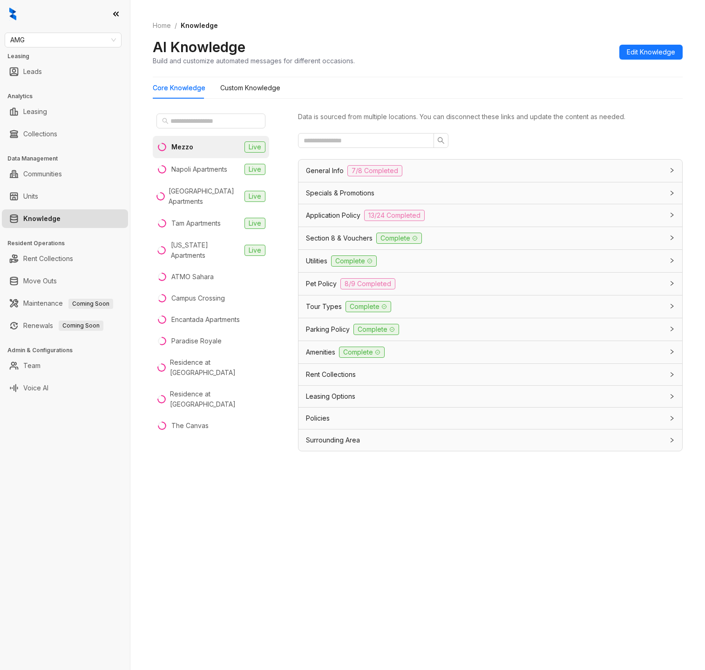
click at [324, 331] on span "Parking Policy" at bounding box center [328, 329] width 44 height 10
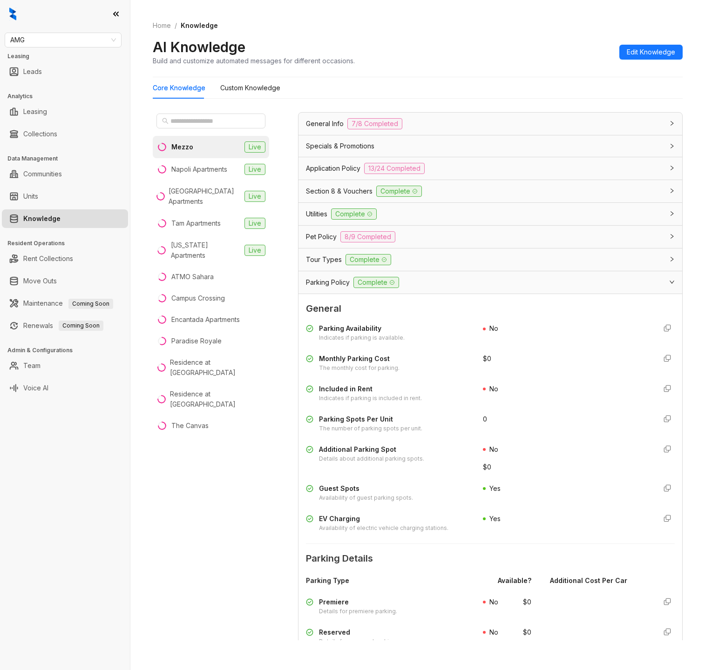
scroll to position [41, 0]
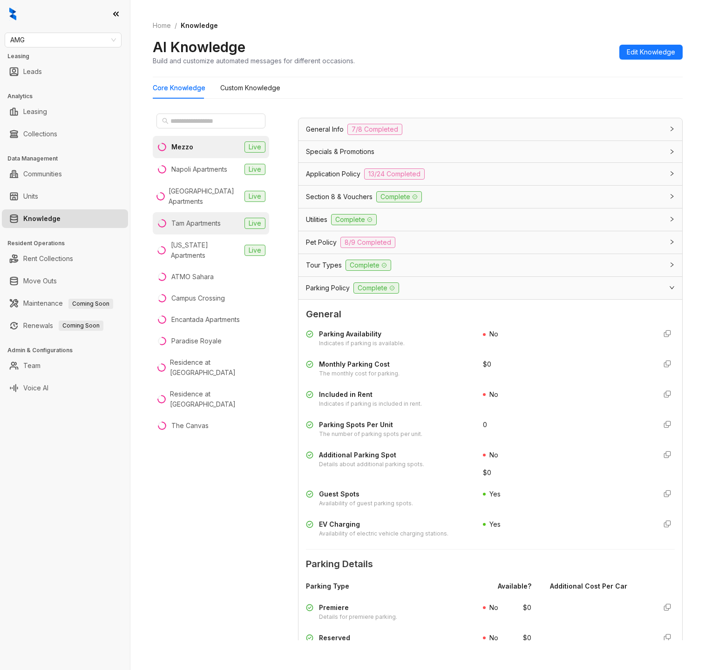
click at [215, 220] on div "Tam Apartments" at bounding box center [195, 223] width 49 height 10
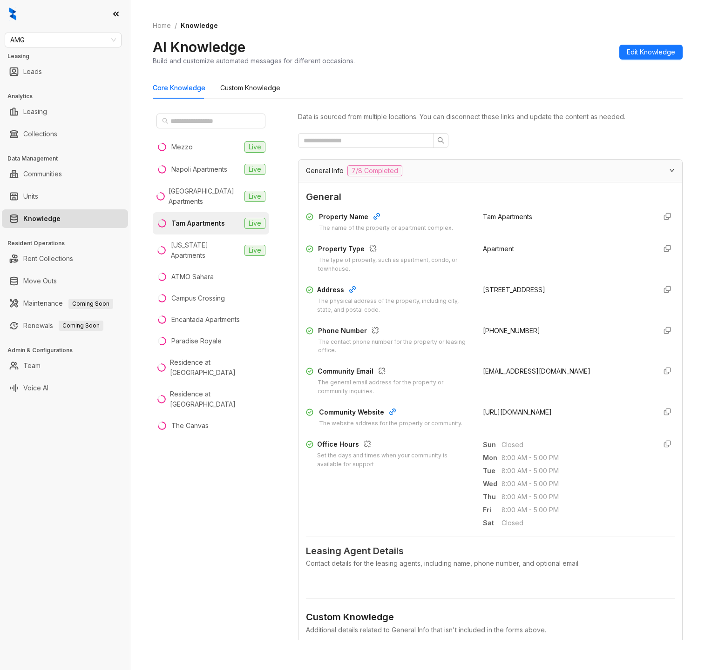
click at [476, 172] on div "General Info 7/8 Completed" at bounding box center [484, 170] width 357 height 11
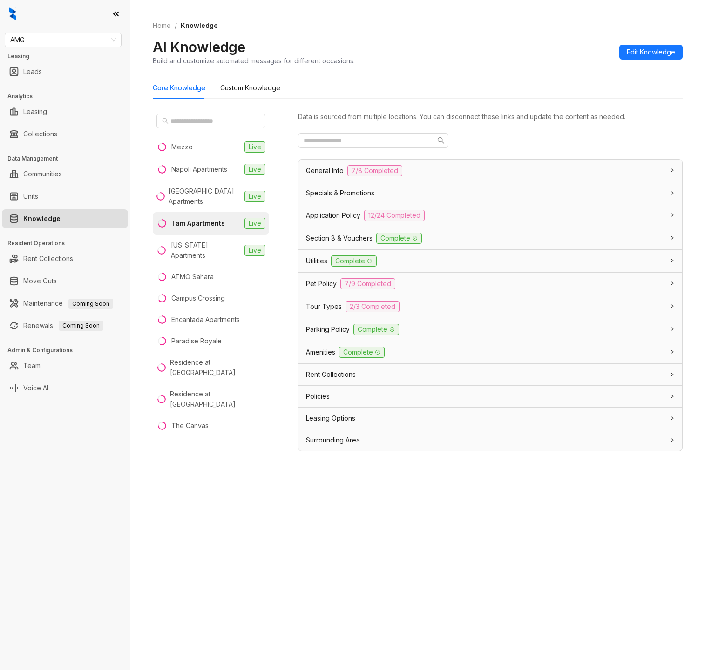
click at [322, 327] on span "Parking Policy" at bounding box center [328, 329] width 44 height 10
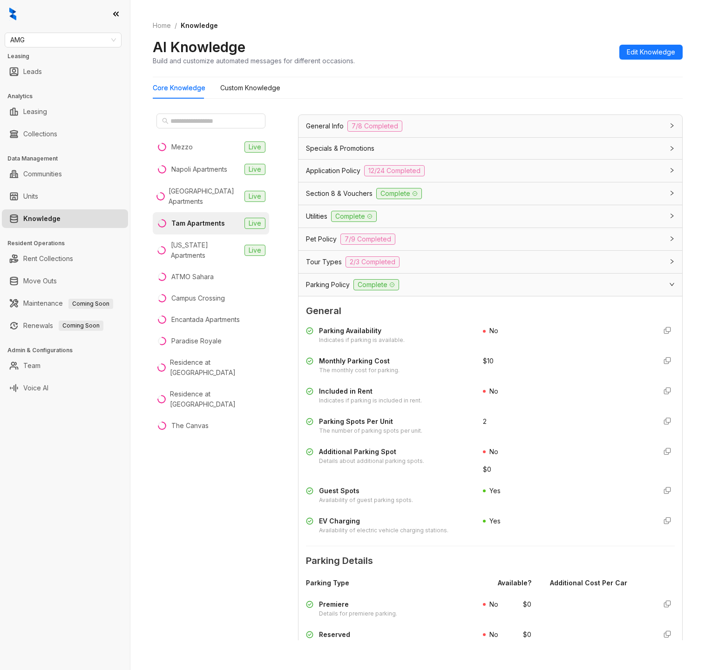
scroll to position [56, 0]
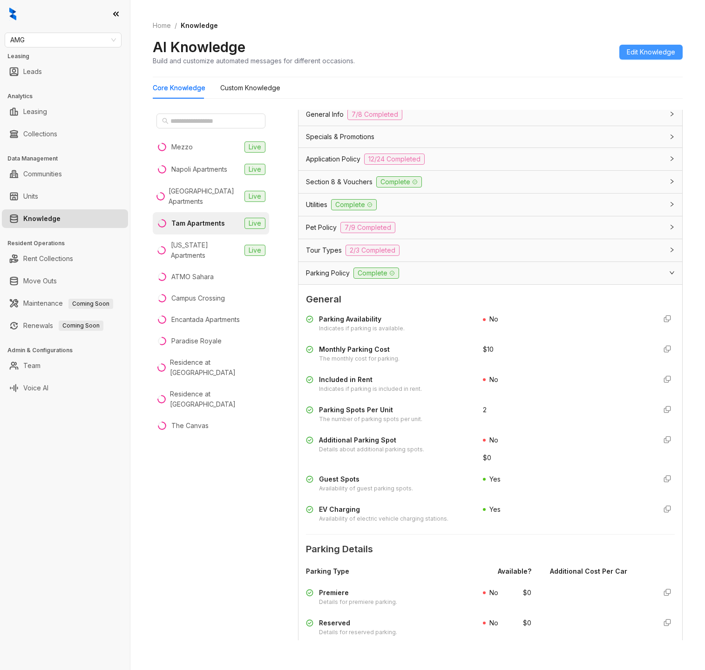
click at [653, 49] on span "Edit Knowledge" at bounding box center [650, 52] width 48 height 10
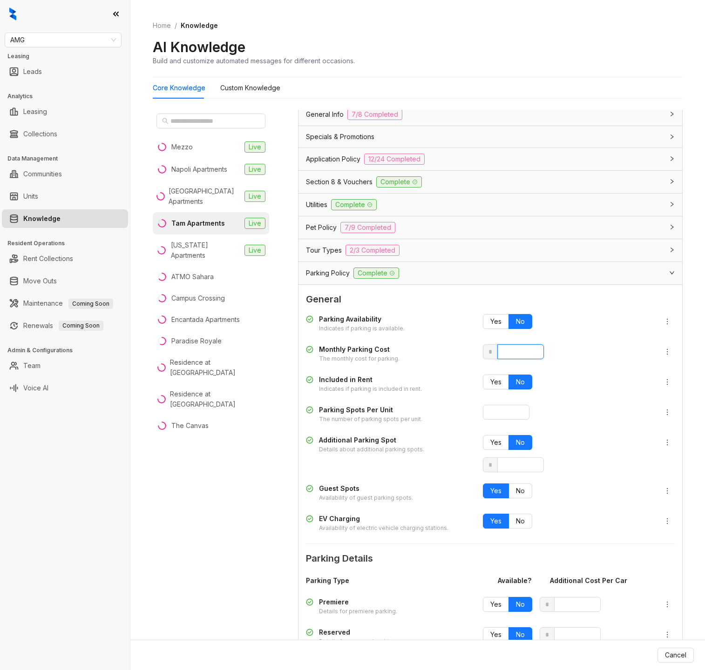
click at [504, 354] on input "**" at bounding box center [520, 351] width 47 height 15
type input "*"
click at [505, 412] on input "*" at bounding box center [506, 412] width 47 height 15
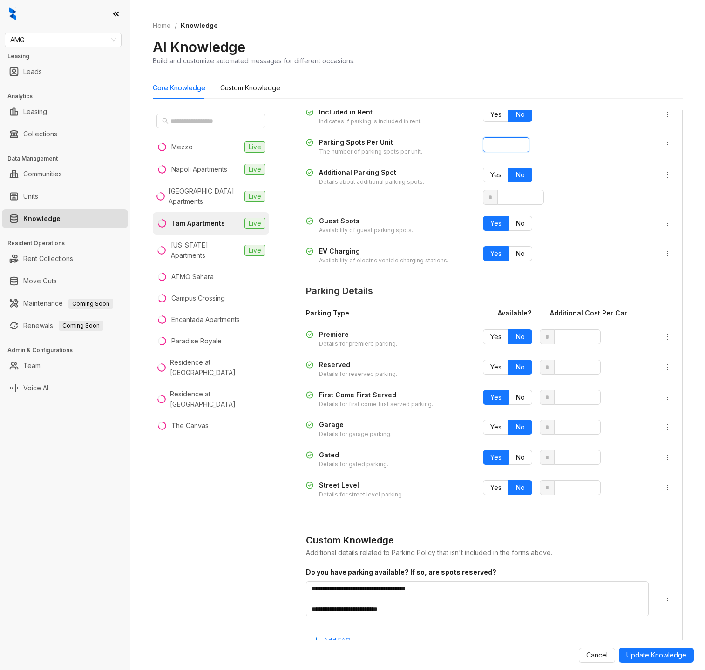
scroll to position [324, 0]
type input "**"
click at [646, 651] on span "Update Knowledge" at bounding box center [656, 655] width 60 height 10
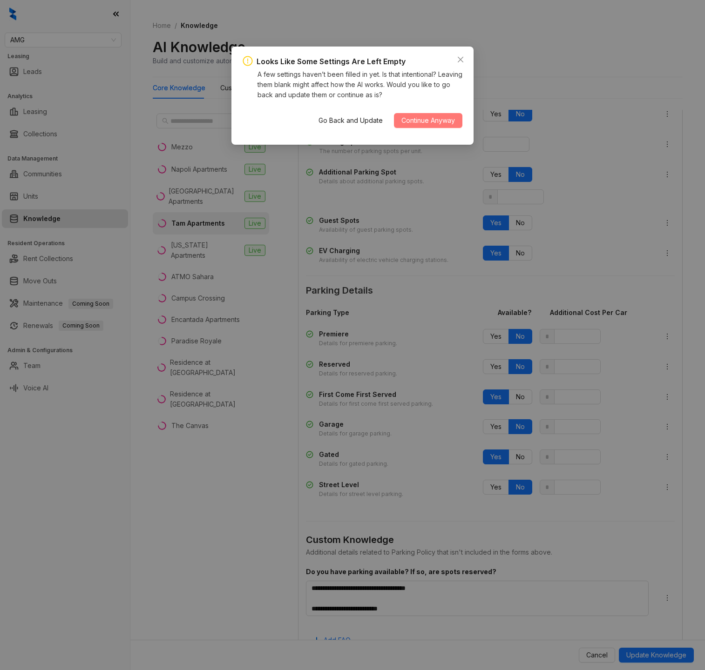
click at [432, 117] on span "Continue Anyway" at bounding box center [428, 120] width 54 height 10
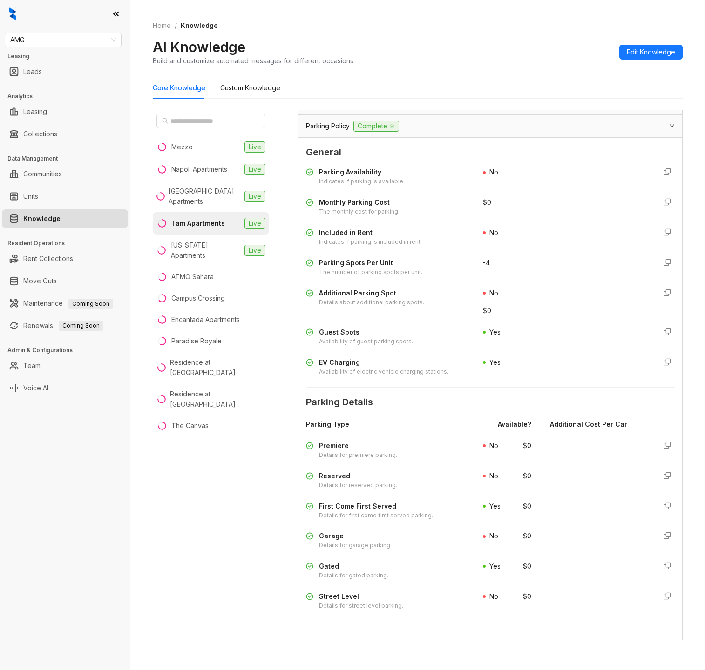
scroll to position [182, 0]
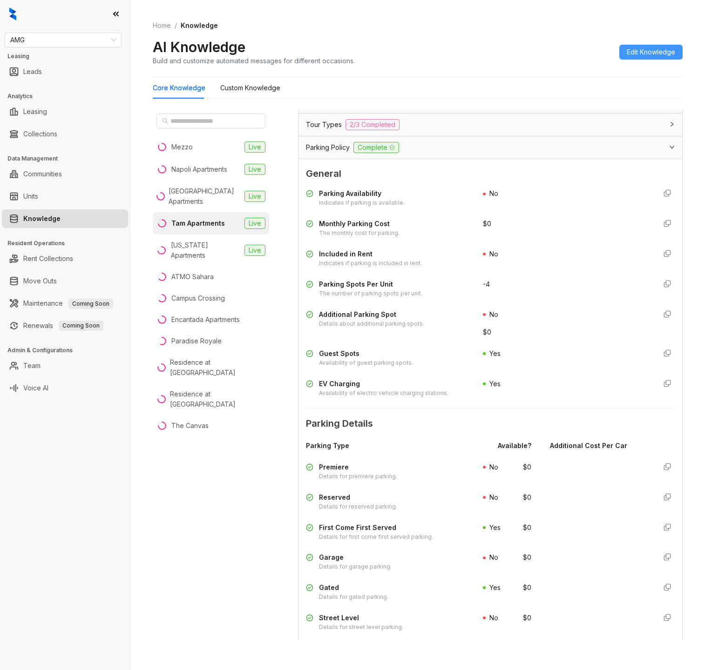
click at [658, 52] on span "Edit Knowledge" at bounding box center [650, 52] width 48 height 10
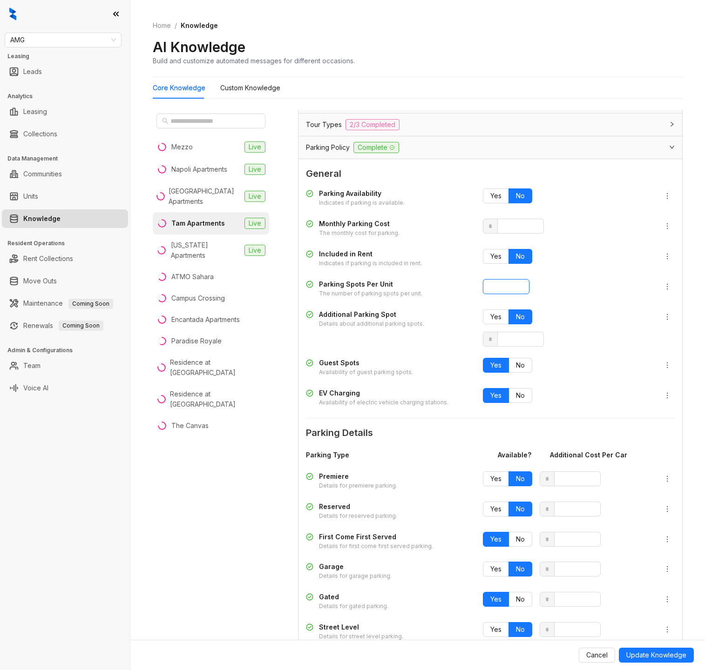
click at [519, 284] on input "**" at bounding box center [506, 286] width 47 height 15
type input "*"
click at [519, 284] on input "*" at bounding box center [506, 286] width 47 height 15
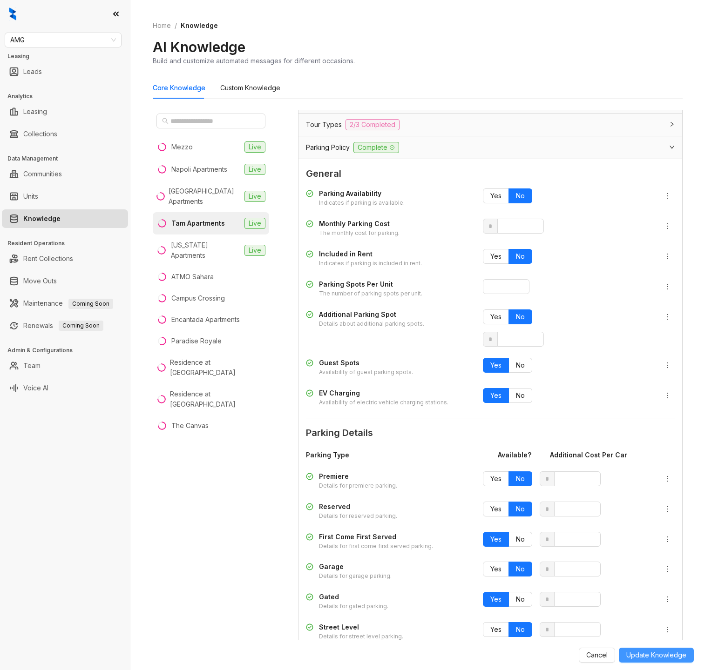
click at [659, 652] on span "Update Knowledge" at bounding box center [656, 655] width 60 height 10
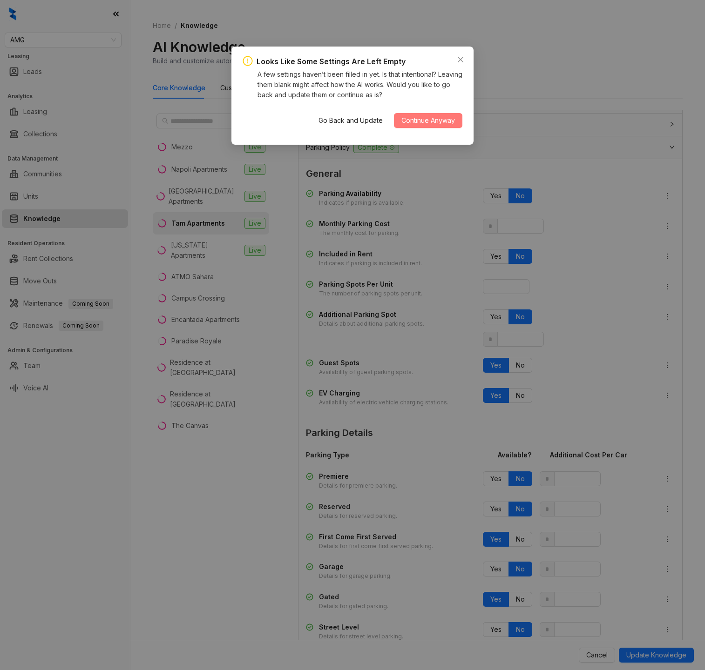
click at [437, 119] on span "Continue Anyway" at bounding box center [428, 120] width 54 height 10
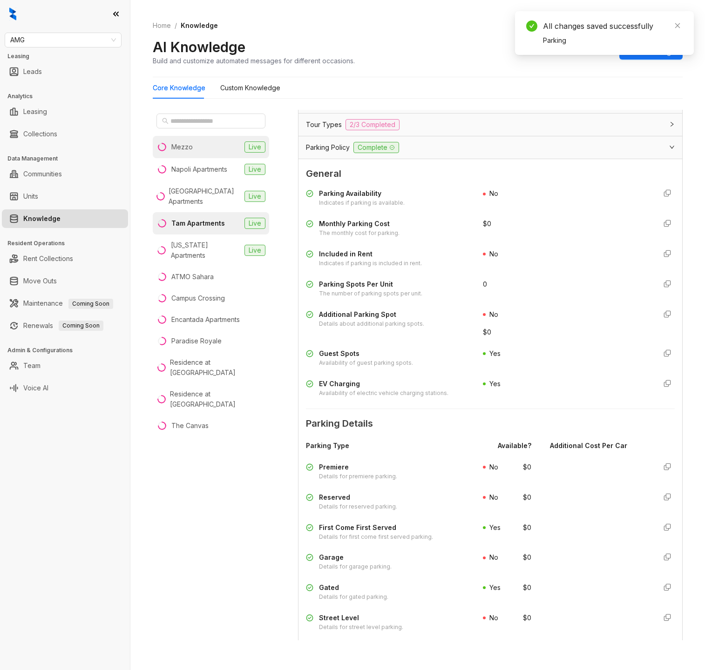
click at [199, 150] on li "Mezzo Live" at bounding box center [211, 147] width 116 height 22
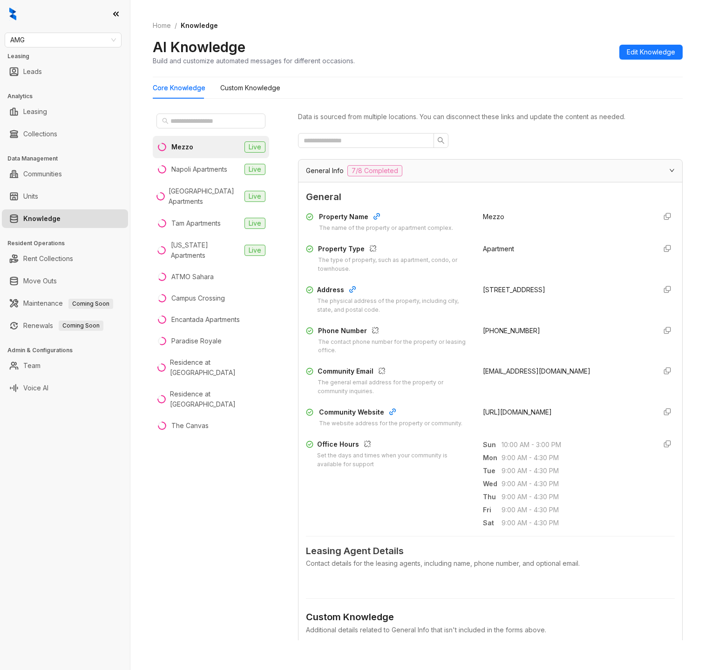
click at [330, 170] on span "General Info" at bounding box center [325, 171] width 38 height 10
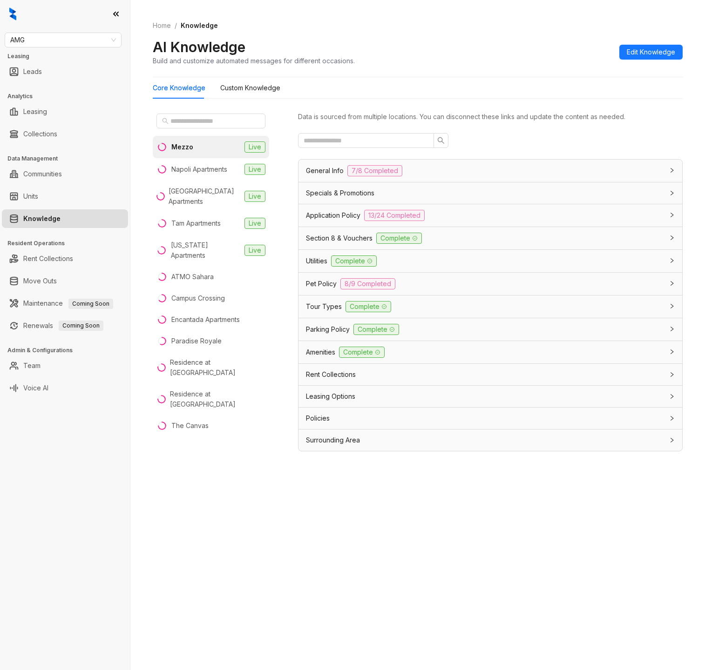
click at [322, 327] on span "Parking Policy" at bounding box center [328, 329] width 44 height 10
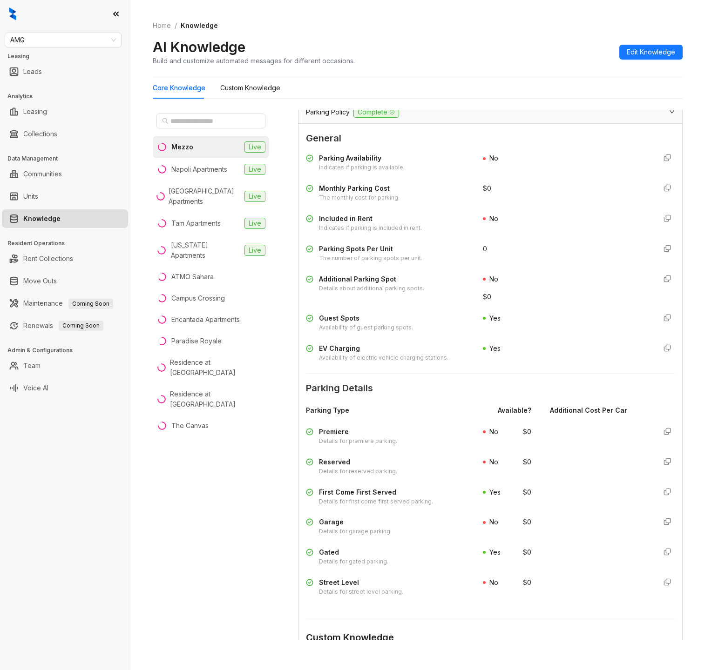
scroll to position [218, 0]
click at [204, 226] on div "Tam Apartments" at bounding box center [195, 223] width 49 height 10
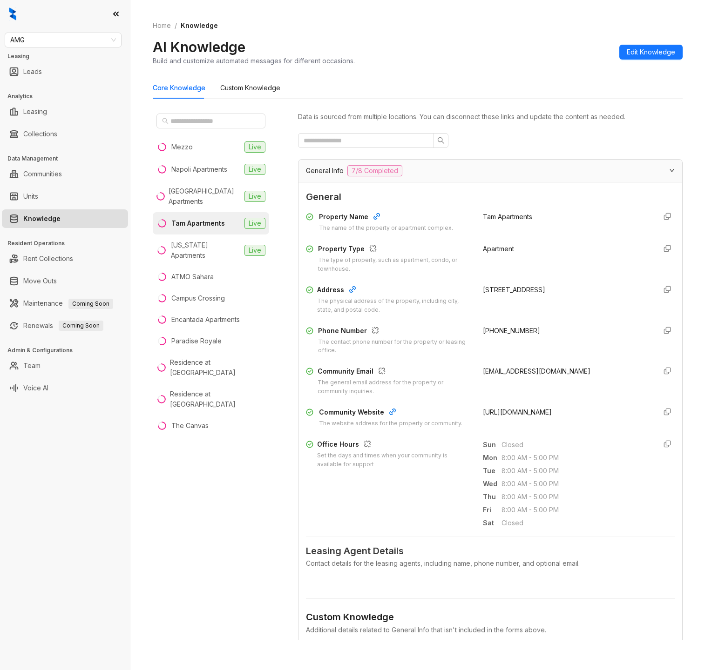
click at [325, 175] on span "General Info" at bounding box center [325, 171] width 38 height 10
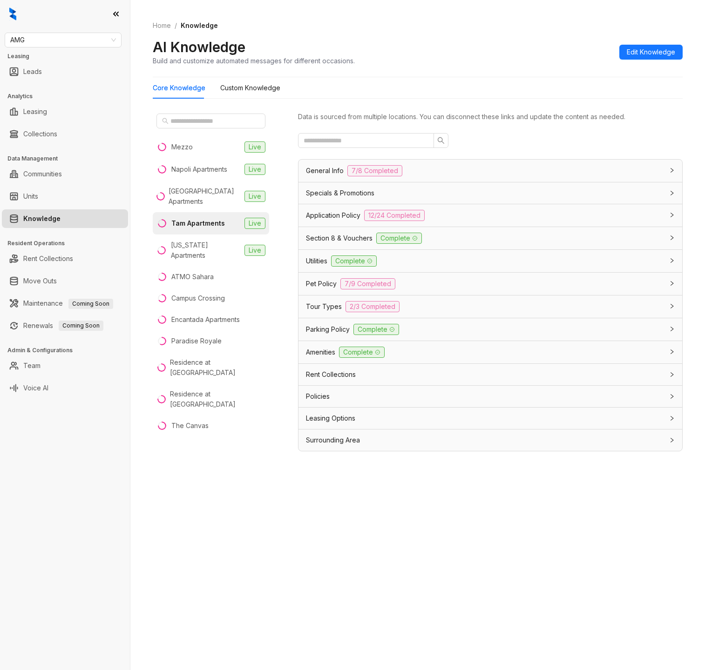
click at [318, 328] on span "Parking Policy" at bounding box center [328, 329] width 44 height 10
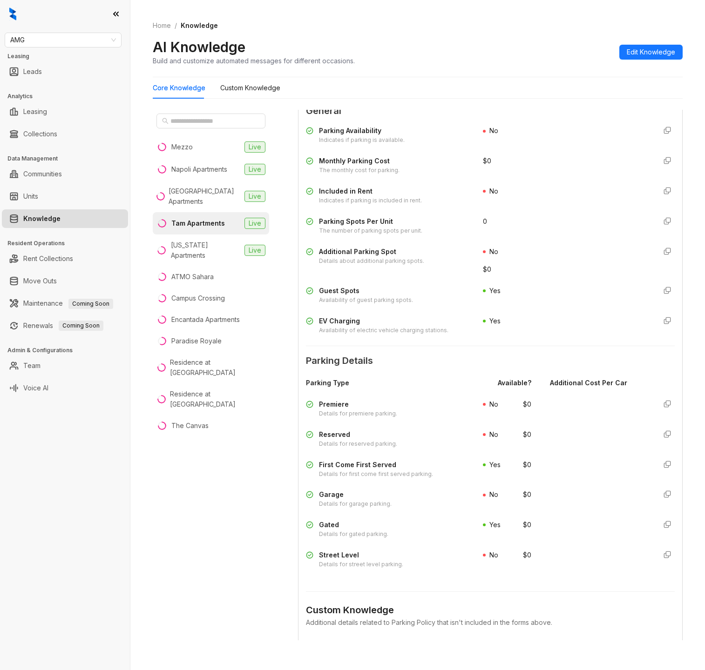
scroll to position [246, 0]
click at [215, 251] on li "[US_STATE] Apartments Live" at bounding box center [211, 251] width 116 height 32
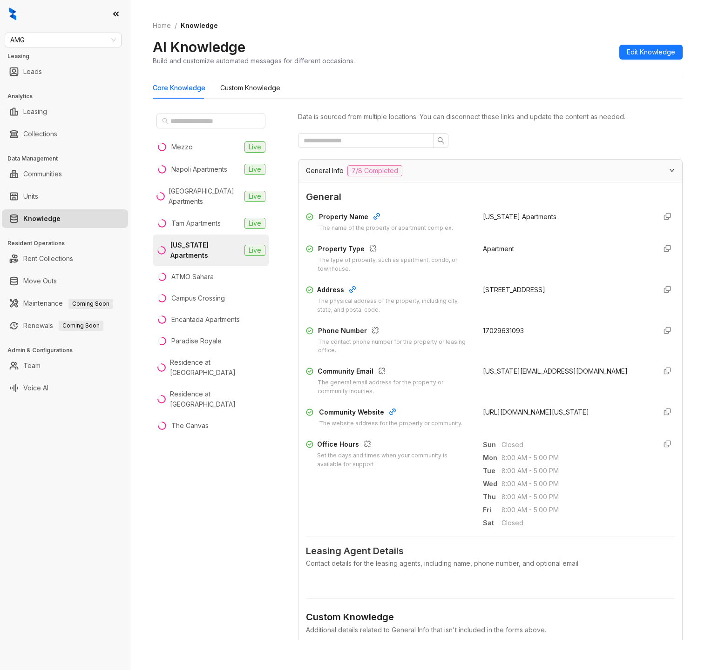
click at [330, 171] on span "General Info" at bounding box center [325, 171] width 38 height 10
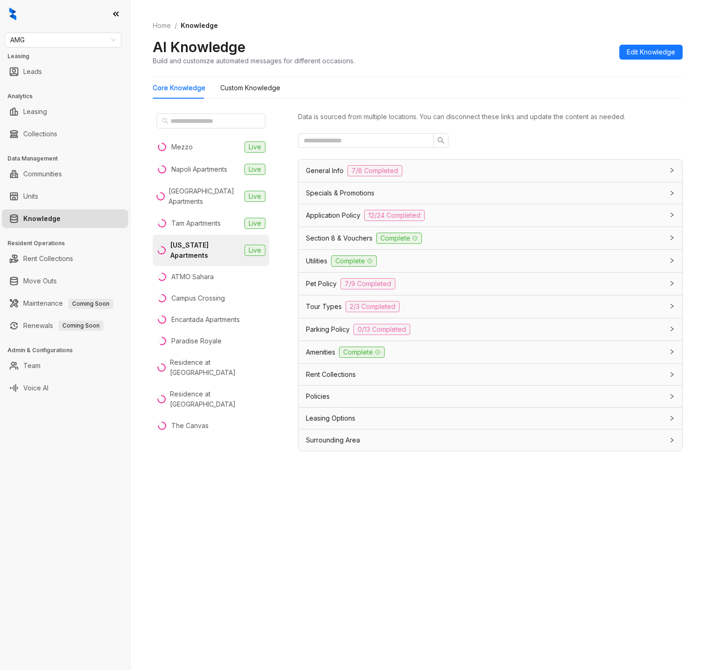
click at [329, 332] on span "Parking Policy" at bounding box center [328, 329] width 44 height 10
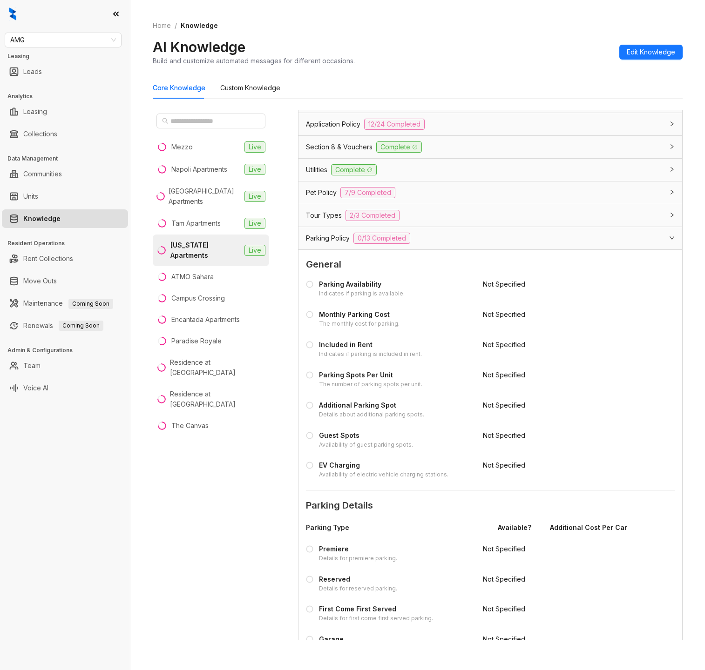
scroll to position [97, 0]
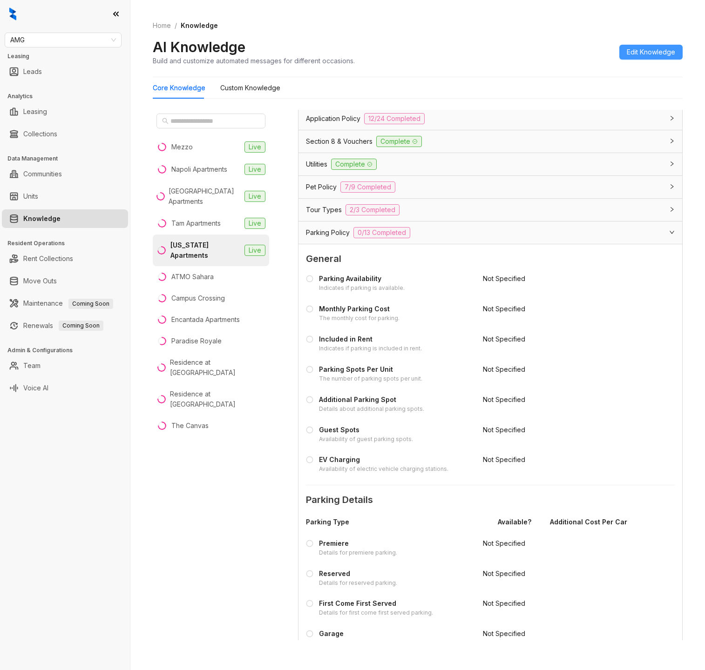
click at [658, 49] on span "Edit Knowledge" at bounding box center [650, 52] width 48 height 10
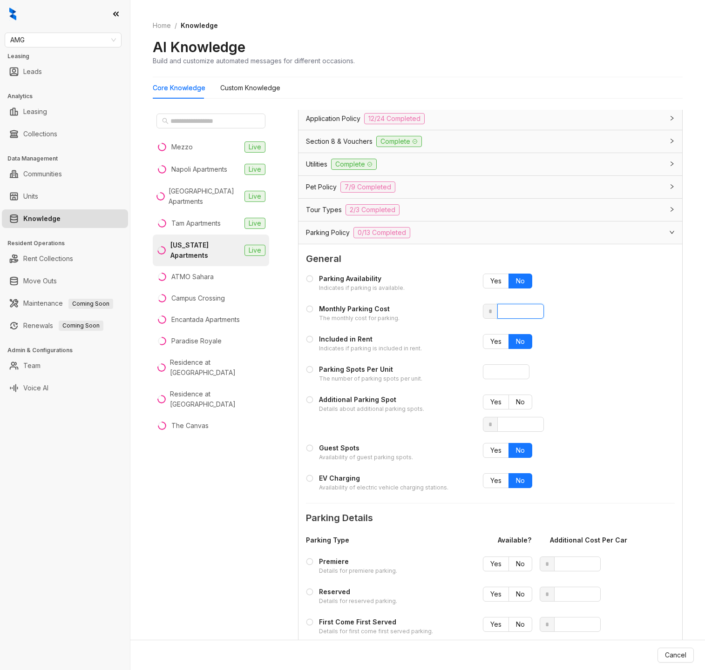
click at [504, 316] on input "number" at bounding box center [520, 311] width 47 height 15
type input "*"
click at [495, 367] on input "number" at bounding box center [506, 371] width 47 height 15
type input "*"
click at [498, 453] on span "Yes" at bounding box center [495, 450] width 11 height 8
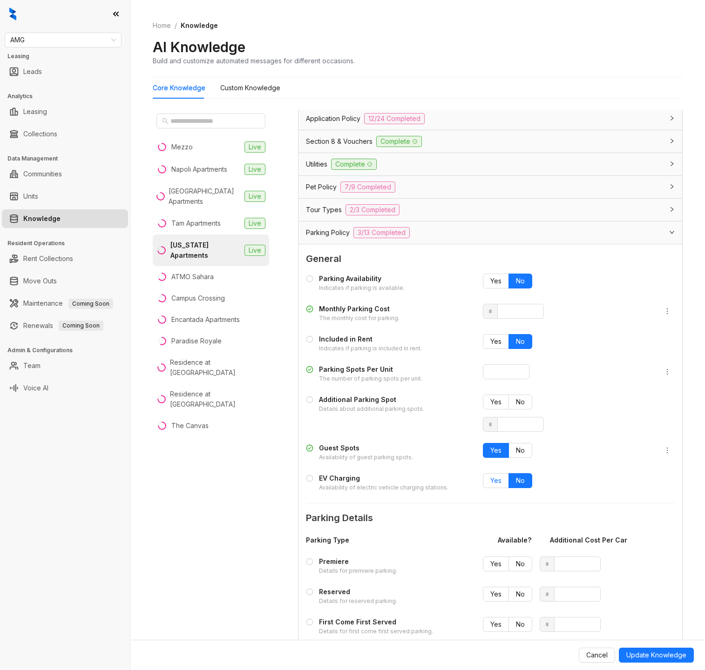
click at [498, 478] on span "Yes" at bounding box center [495, 481] width 11 height 8
click at [519, 400] on span "No" at bounding box center [520, 402] width 9 height 8
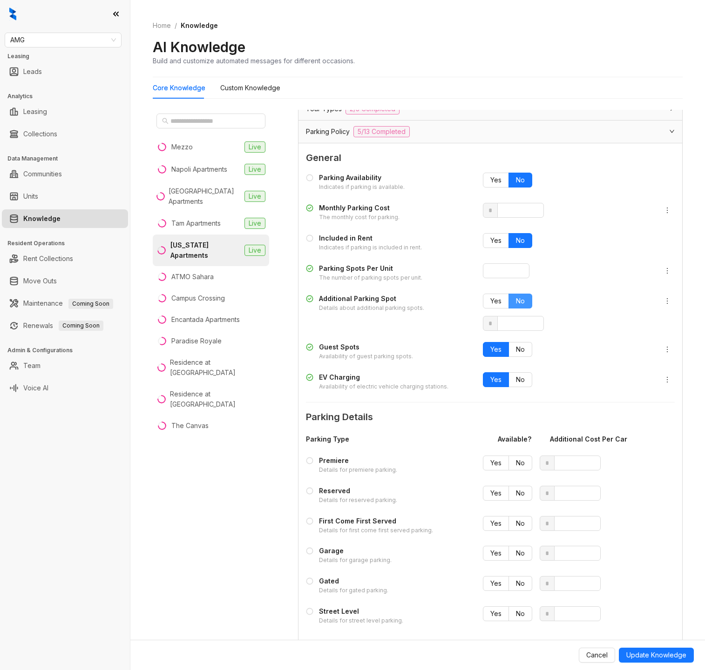
scroll to position [293, 0]
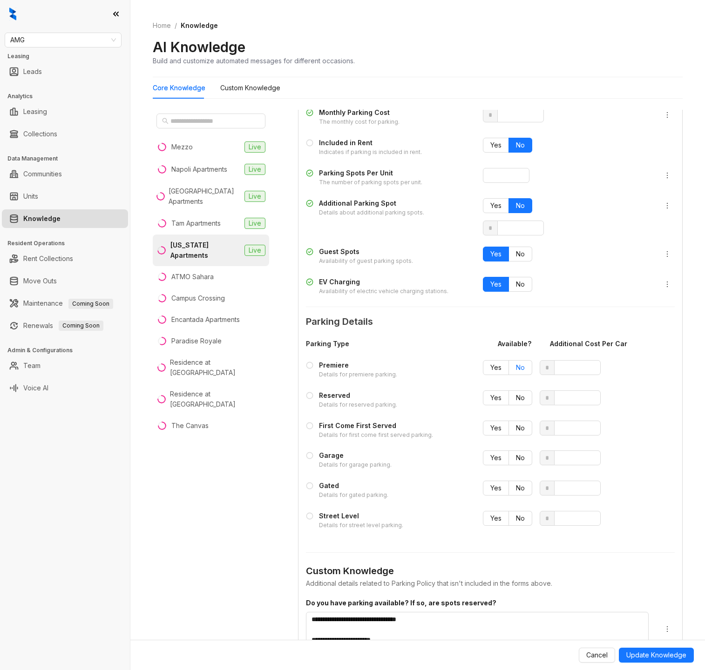
click at [520, 372] on label "No" at bounding box center [520, 367] width 23 height 15
click at [520, 396] on span "No" at bounding box center [520, 398] width 9 height 8
click at [494, 425] on span "Yes" at bounding box center [495, 428] width 11 height 8
click at [517, 457] on span "No" at bounding box center [520, 458] width 9 height 8
click at [493, 490] on span "Yes" at bounding box center [495, 488] width 11 height 8
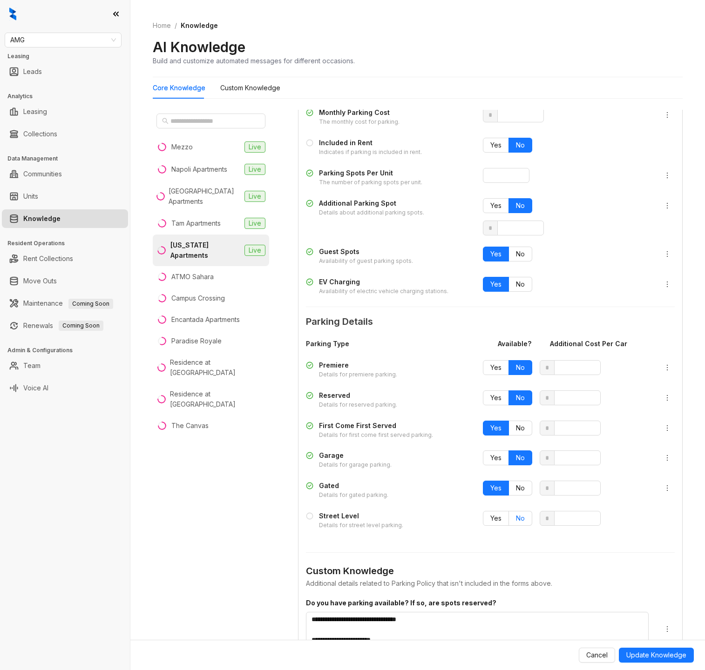
click at [524, 516] on label "No" at bounding box center [520, 518] width 23 height 15
click at [650, 660] on button "Update Knowledge" at bounding box center [655, 655] width 75 height 15
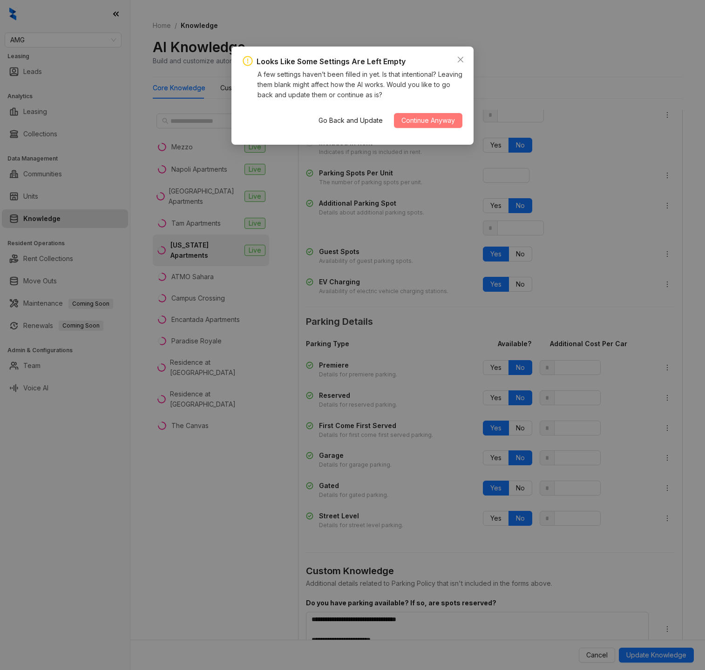
click at [436, 124] on span "Continue Anyway" at bounding box center [428, 120] width 54 height 10
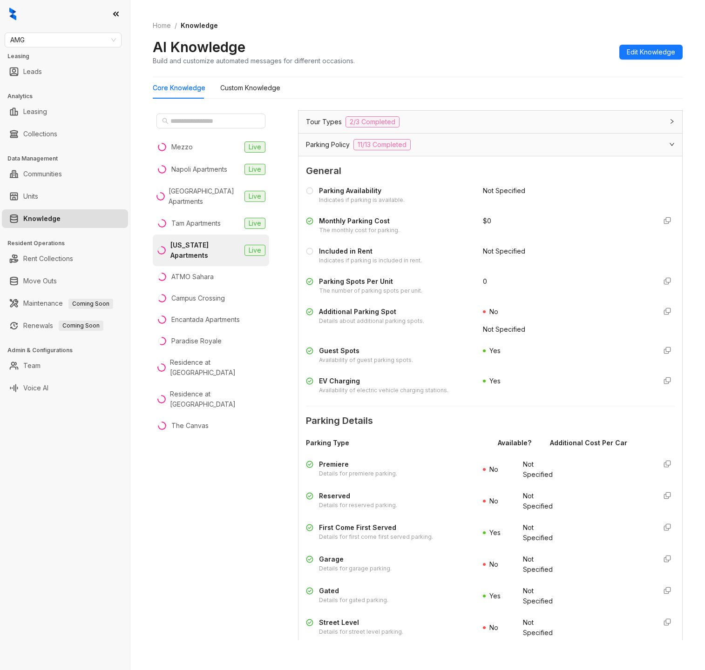
scroll to position [184, 0]
click at [637, 49] on span "Edit Knowledge" at bounding box center [650, 52] width 48 height 10
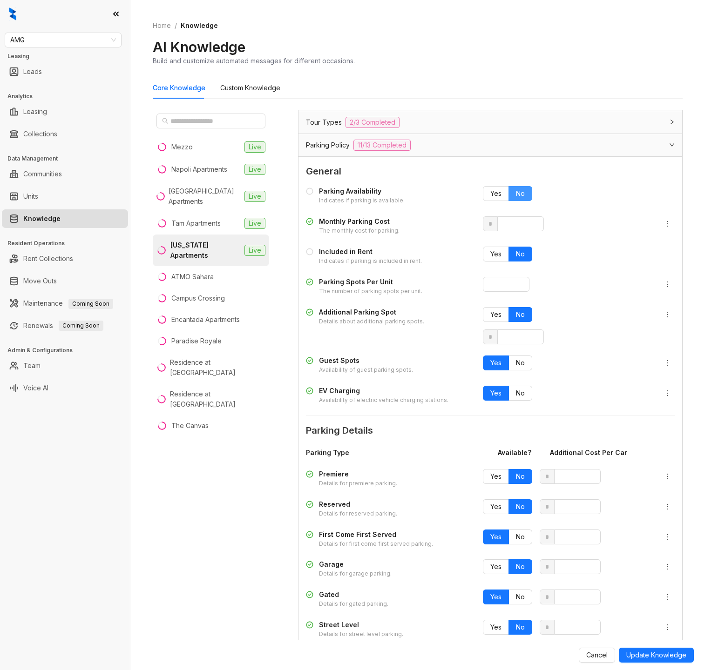
click at [528, 193] on span at bounding box center [520, 194] width 23 height 14
click at [523, 257] on span "No" at bounding box center [520, 254] width 9 height 8
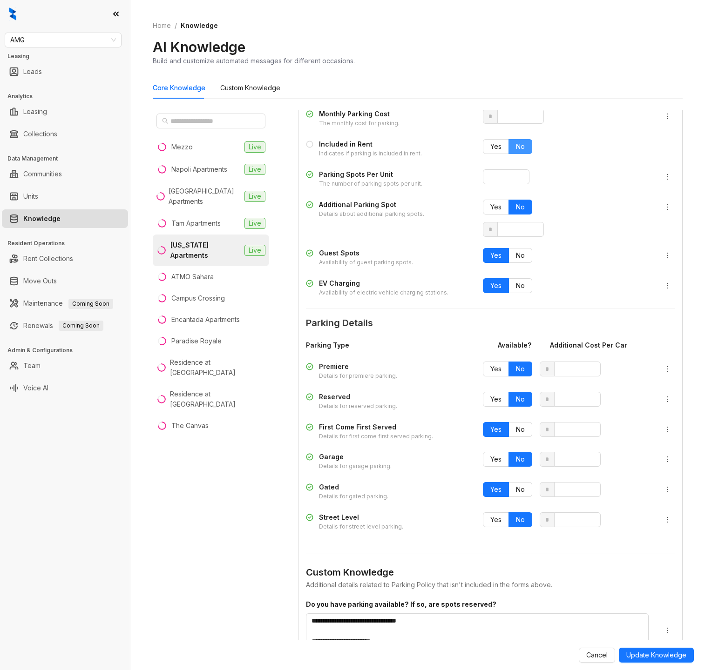
scroll to position [292, 0]
click at [661, 651] on span "Update Knowledge" at bounding box center [656, 655] width 60 height 10
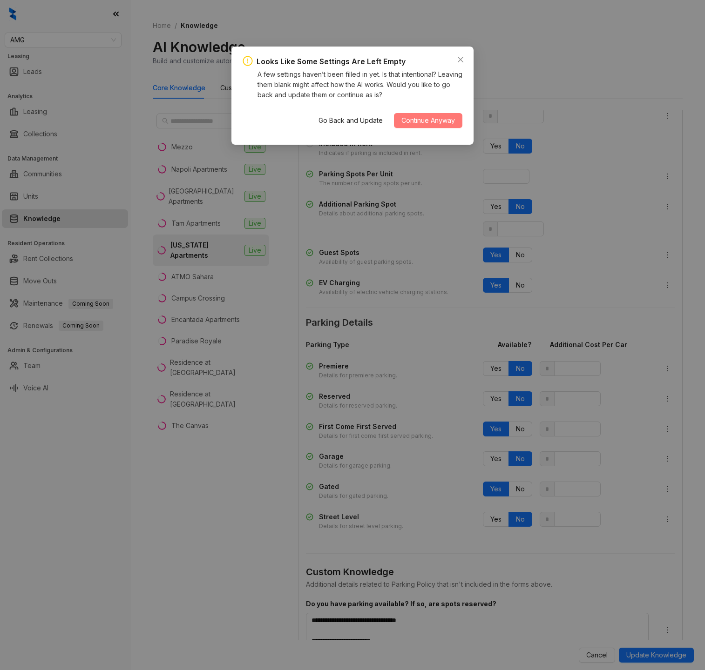
click at [432, 119] on span "Continue Anyway" at bounding box center [428, 120] width 54 height 10
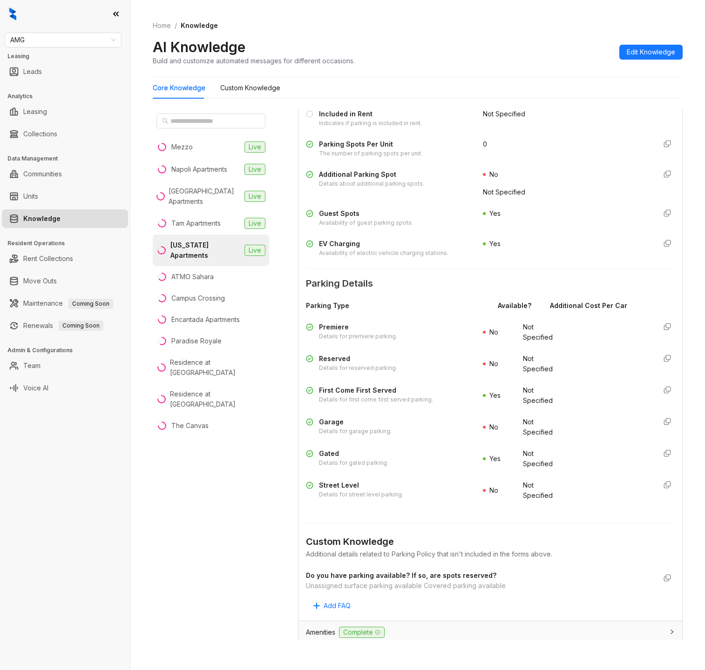
scroll to position [323, 0]
click at [662, 51] on span "Edit Knowledge" at bounding box center [650, 52] width 48 height 10
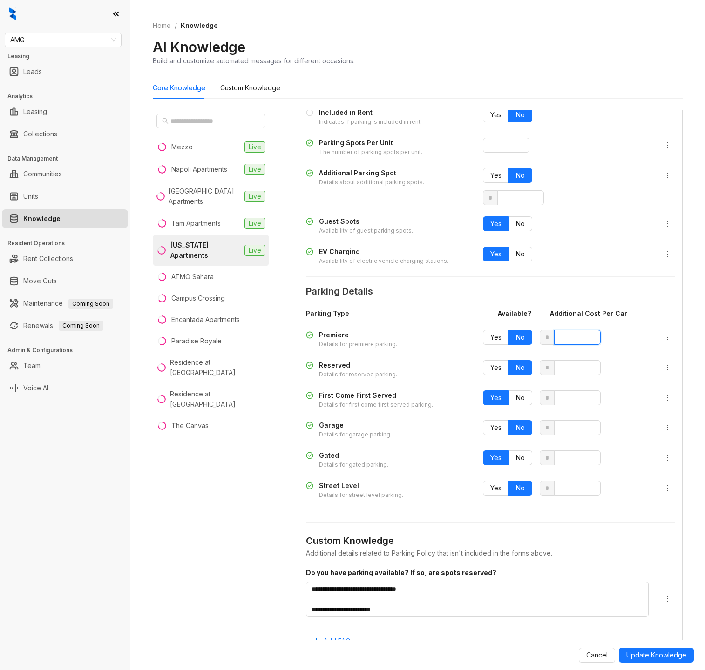
click at [575, 333] on input "number" at bounding box center [577, 337] width 47 height 15
type input "*"
click at [570, 364] on input "number" at bounding box center [577, 367] width 47 height 15
type input "*"
click at [573, 400] on input "number" at bounding box center [577, 397] width 47 height 15
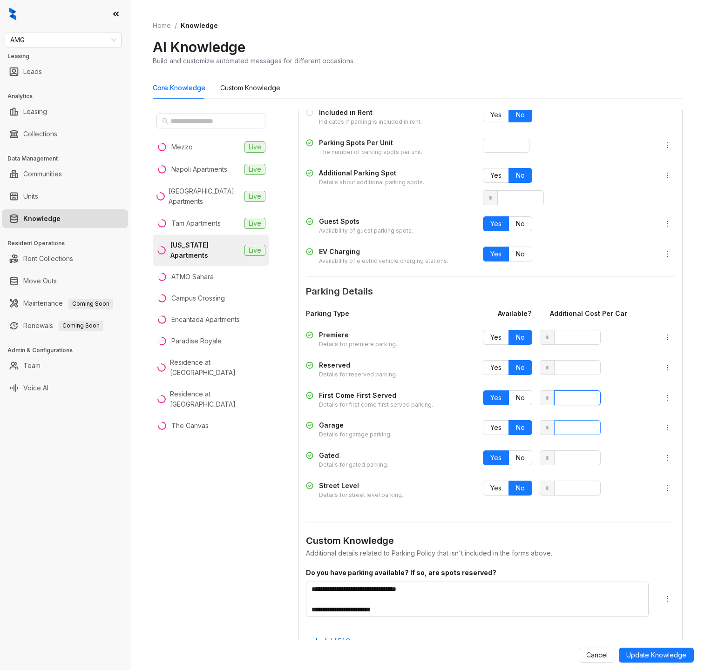
type input "*"
click at [574, 426] on input "number" at bounding box center [577, 427] width 47 height 15
type input "*"
click at [567, 461] on input "number" at bounding box center [577, 457] width 47 height 15
click at [575, 338] on input "*" at bounding box center [577, 337] width 47 height 15
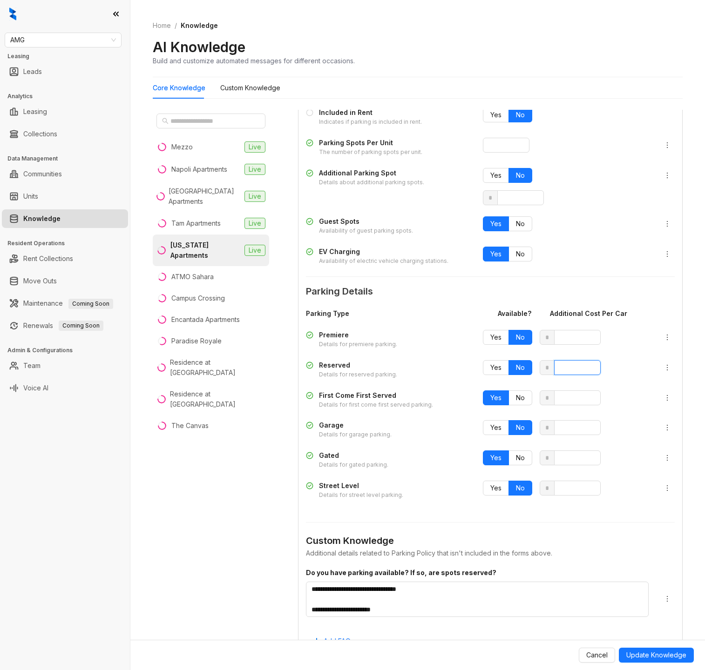
click at [581, 363] on input "*" at bounding box center [577, 367] width 47 height 15
click at [580, 395] on input "*" at bounding box center [577, 397] width 47 height 15
click at [583, 430] on input "*" at bounding box center [577, 427] width 47 height 15
click at [614, 263] on div "Yes No" at bounding box center [566, 256] width 166 height 19
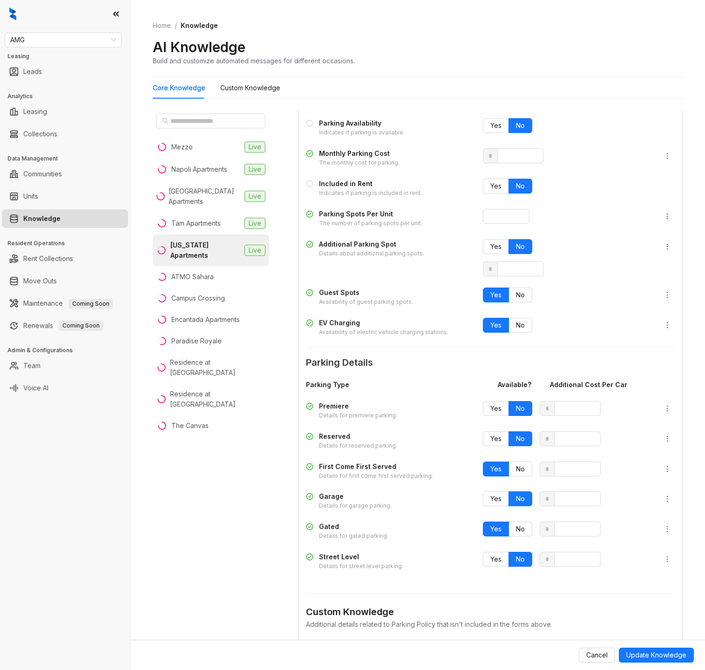
scroll to position [226, 0]
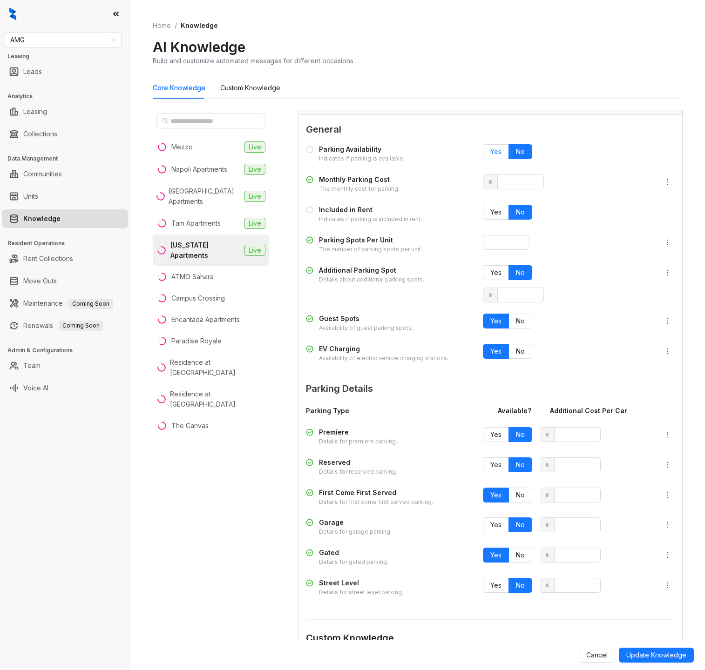
click at [501, 150] on span "Yes" at bounding box center [495, 152] width 11 height 8
click at [500, 216] on label "Yes" at bounding box center [496, 212] width 26 height 15
click at [517, 215] on span "No" at bounding box center [520, 212] width 9 height 8
click at [521, 155] on span "No" at bounding box center [520, 152] width 9 height 8
click at [657, 648] on button "Update Knowledge" at bounding box center [655, 655] width 75 height 15
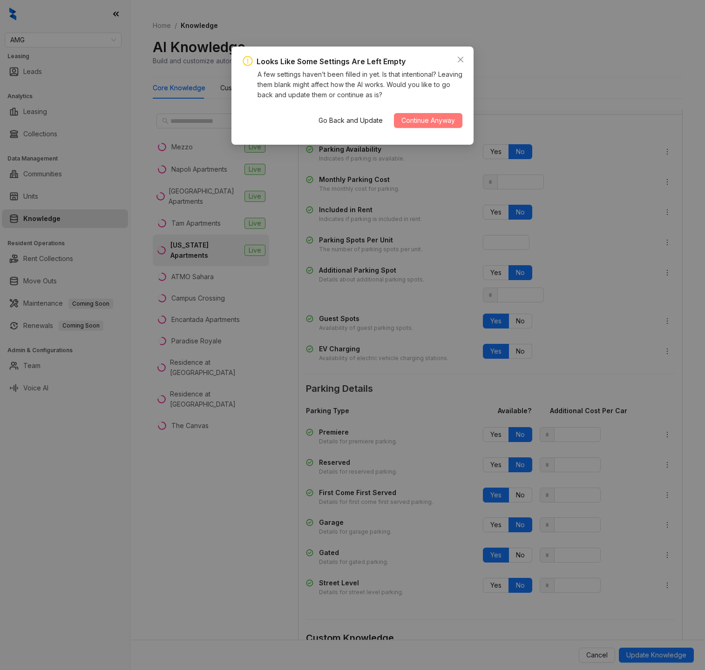
click at [438, 120] on span "Continue Anyway" at bounding box center [428, 120] width 54 height 10
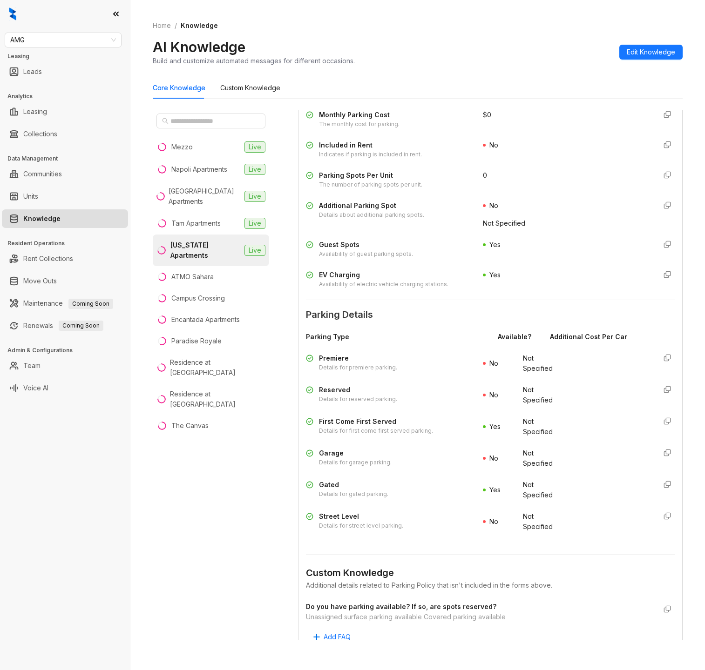
scroll to position [283, 0]
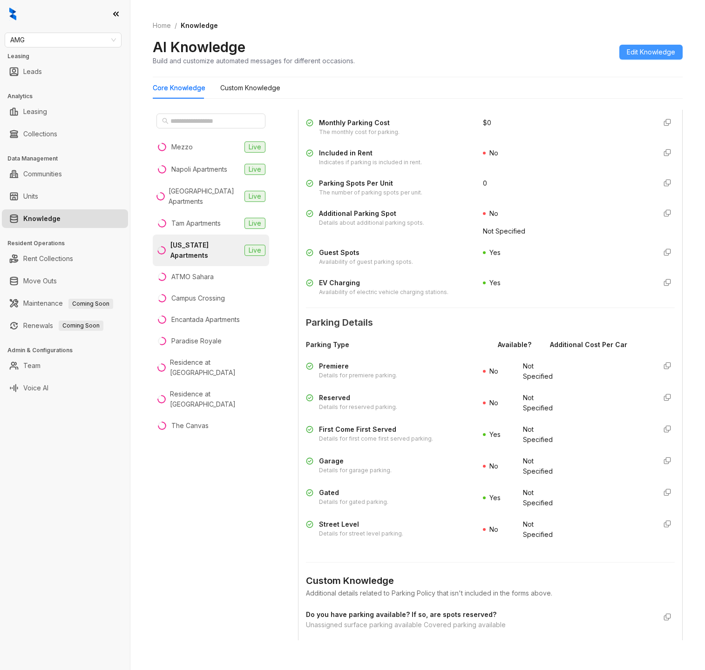
click at [660, 51] on span "Edit Knowledge" at bounding box center [650, 52] width 48 height 10
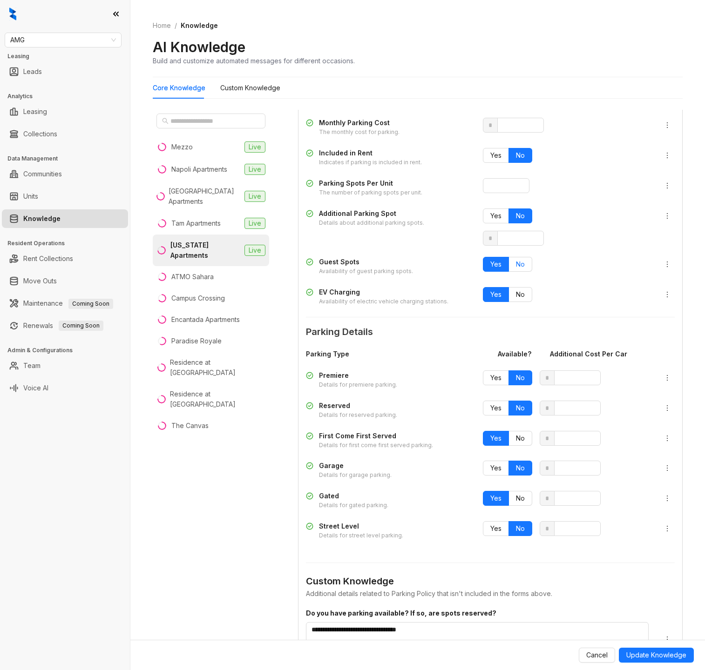
click at [529, 264] on label "No" at bounding box center [520, 264] width 23 height 15
click at [497, 265] on span "Yes" at bounding box center [495, 264] width 11 height 8
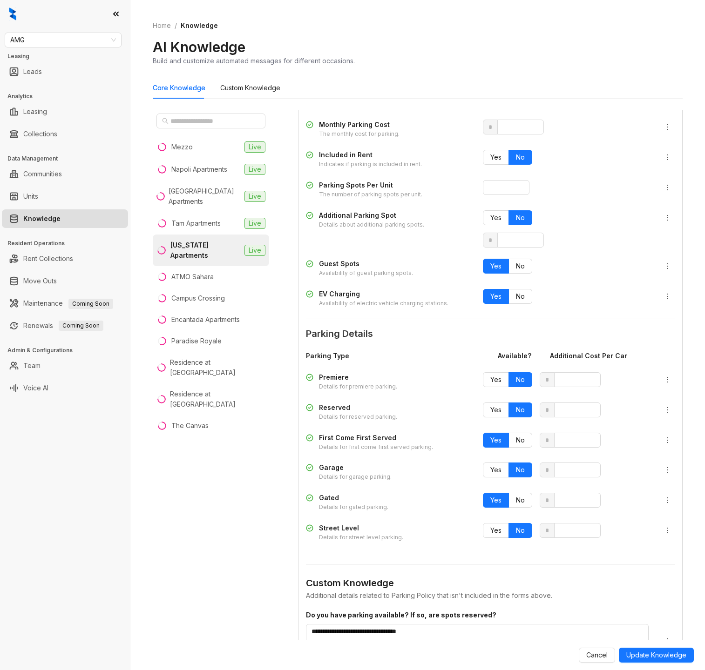
scroll to position [273, 0]
